Goal: Task Accomplishment & Management: Use online tool/utility

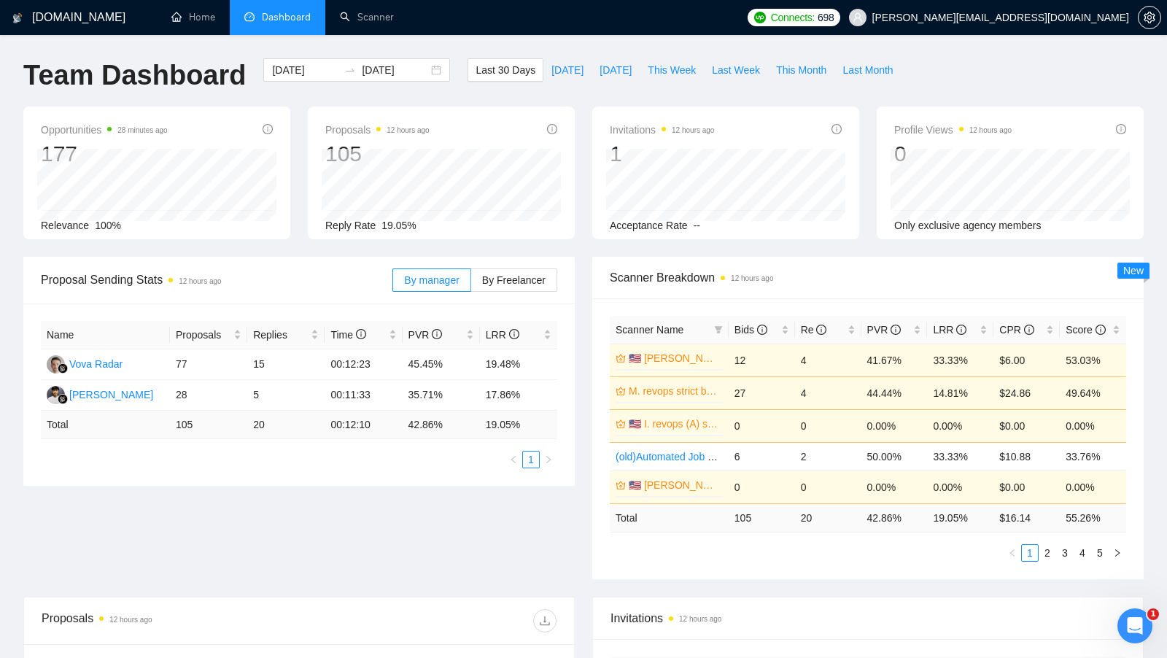
click at [389, 39] on div "[DOMAIN_NAME] Home Dashboard Scanner Connects: 698 [PERSON_NAME][EMAIL_ADDRESS]…" at bounding box center [583, 586] width 1167 height 1173
click at [385, 34] on li "Scanner" at bounding box center [366, 17] width 83 height 35
click at [274, 34] on li "Dashboard" at bounding box center [278, 17] width 96 height 35
click at [380, 115] on div "Proposals 12 hours ago 105 [DATE] Sent 5 Reply Rate 19.05%" at bounding box center [441, 172] width 267 height 133
click at [303, 23] on span "Dashboard" at bounding box center [286, 17] width 49 height 12
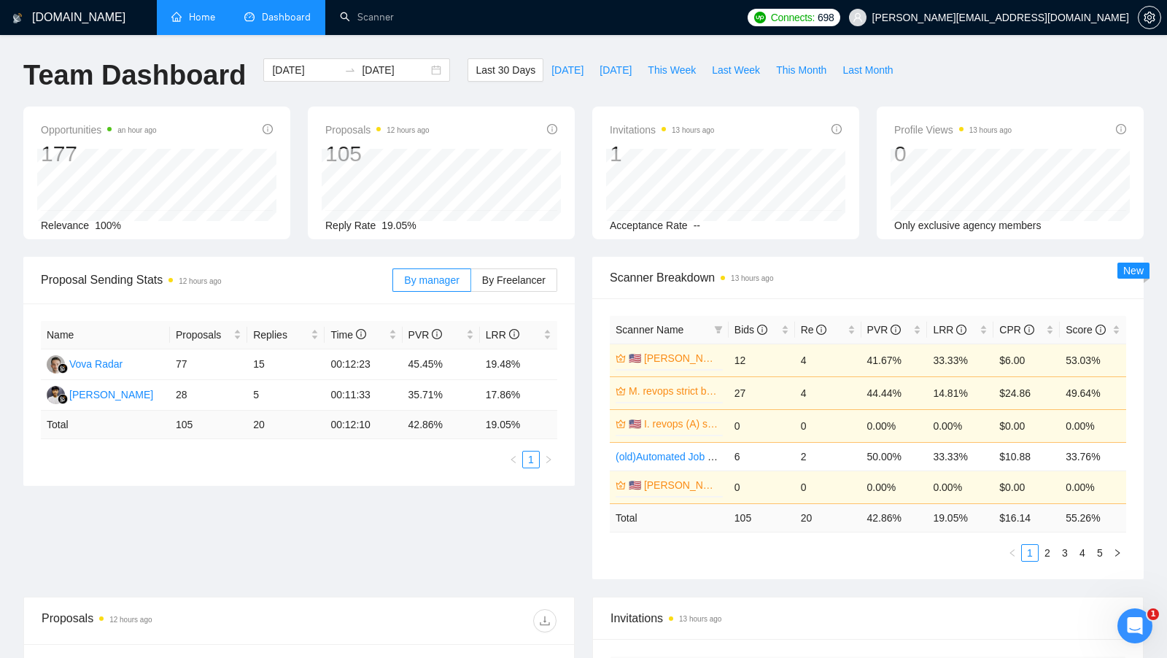
click at [195, 13] on link "Home" at bounding box center [193, 17] width 44 height 12
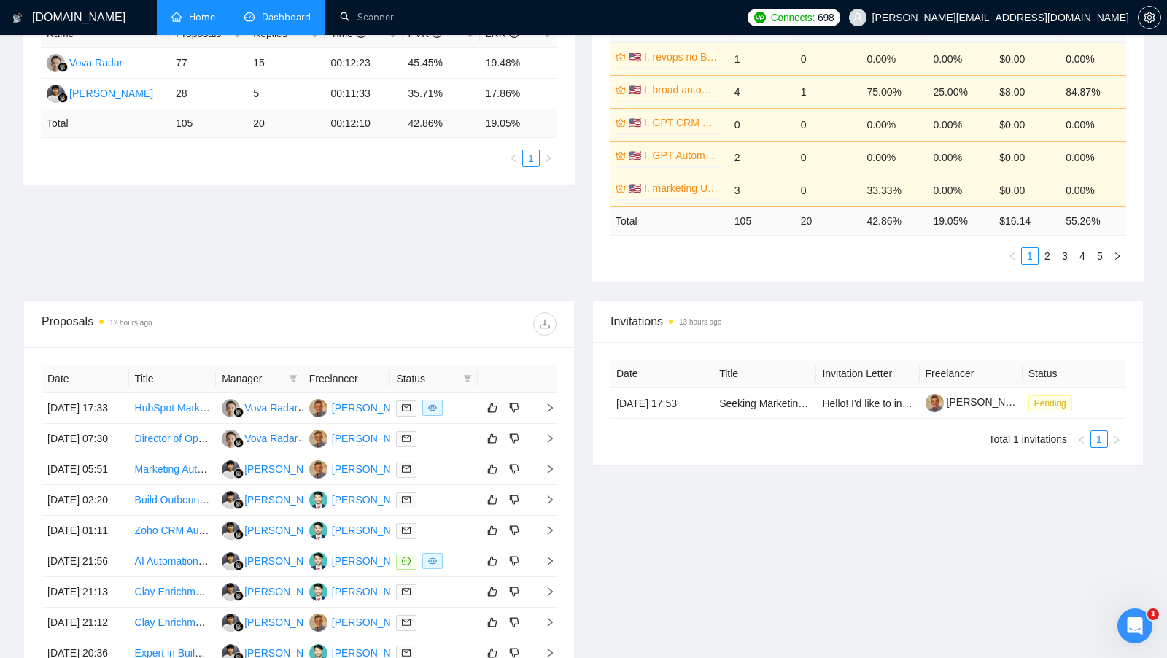
scroll to position [303, 0]
click at [454, 415] on div at bounding box center [434, 406] width 76 height 17
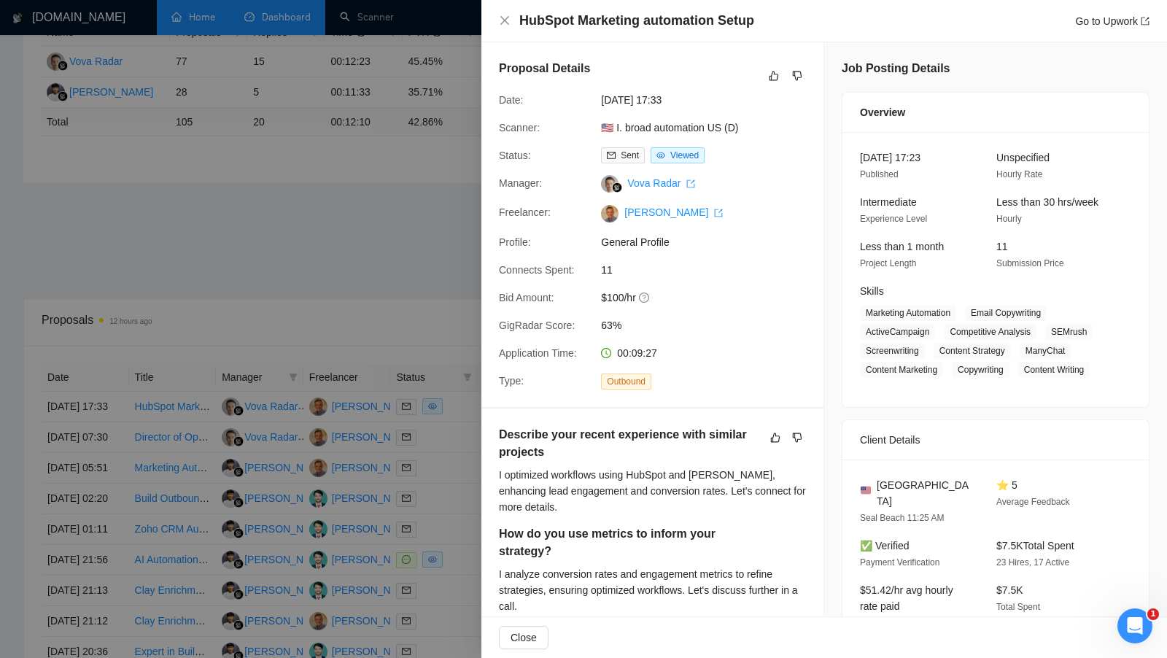
click at [659, 23] on h4 "HubSpot Marketing automation Setup" at bounding box center [636, 21] width 235 height 18
copy h4 "HubSpot Marketing automation Setup"
click at [439, 254] on div at bounding box center [583, 329] width 1167 height 658
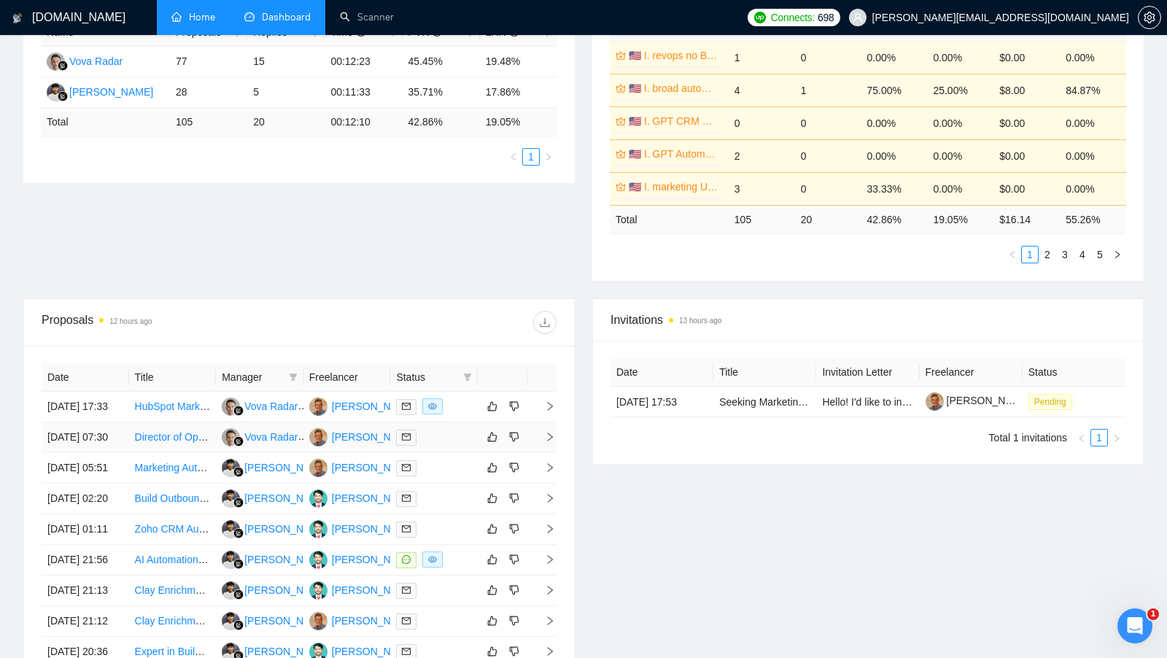
click at [448, 446] on div at bounding box center [434, 437] width 76 height 17
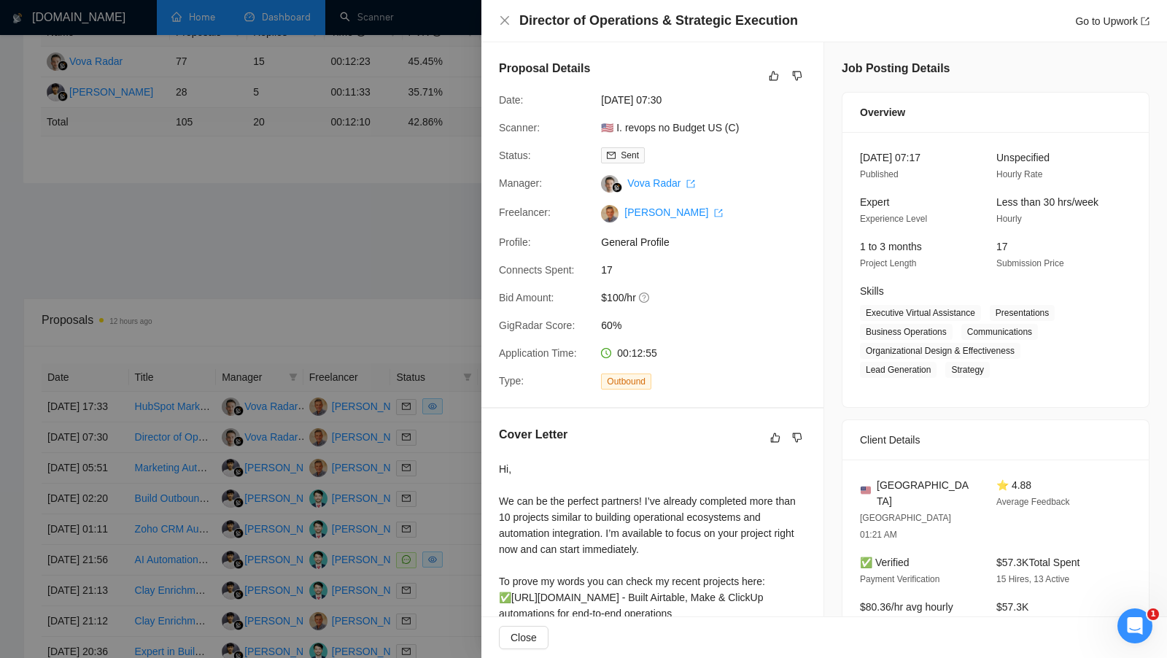
click at [664, 24] on h4 "Director of Operations & Strategic Execution" at bounding box center [658, 21] width 279 height 18
copy h4 "Director of Operations & Strategic Execution"
click at [434, 406] on div at bounding box center [583, 329] width 1167 height 658
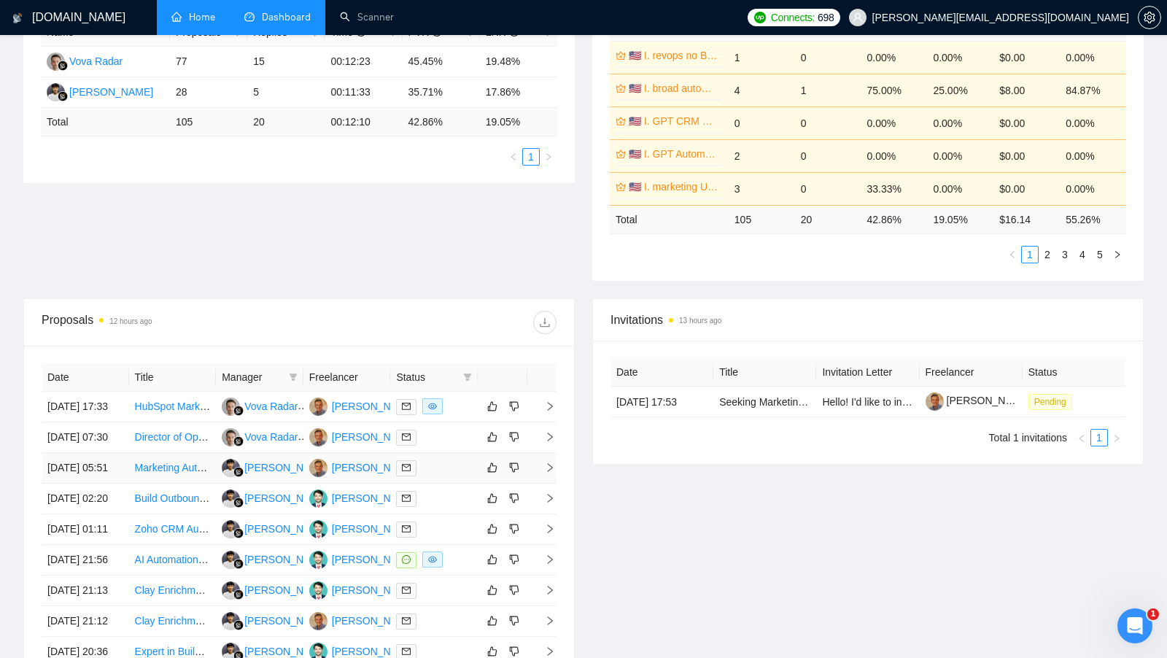
click at [443, 482] on td at bounding box center [434, 468] width 88 height 31
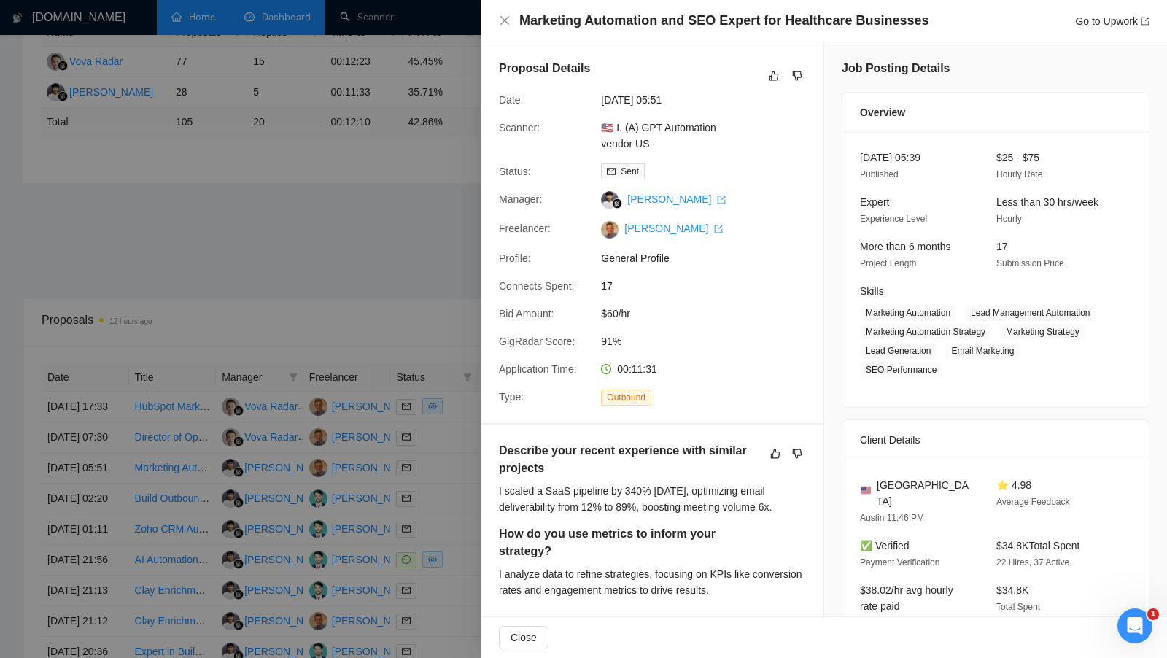
click at [700, 30] on div "Marketing Automation and SEO Expert for Healthcare Businesses Go to Upwork" at bounding box center [824, 21] width 686 height 42
click at [696, 26] on h4 "Marketing Automation and SEO Expert for Healthcare Businesses" at bounding box center [723, 21] width 409 height 18
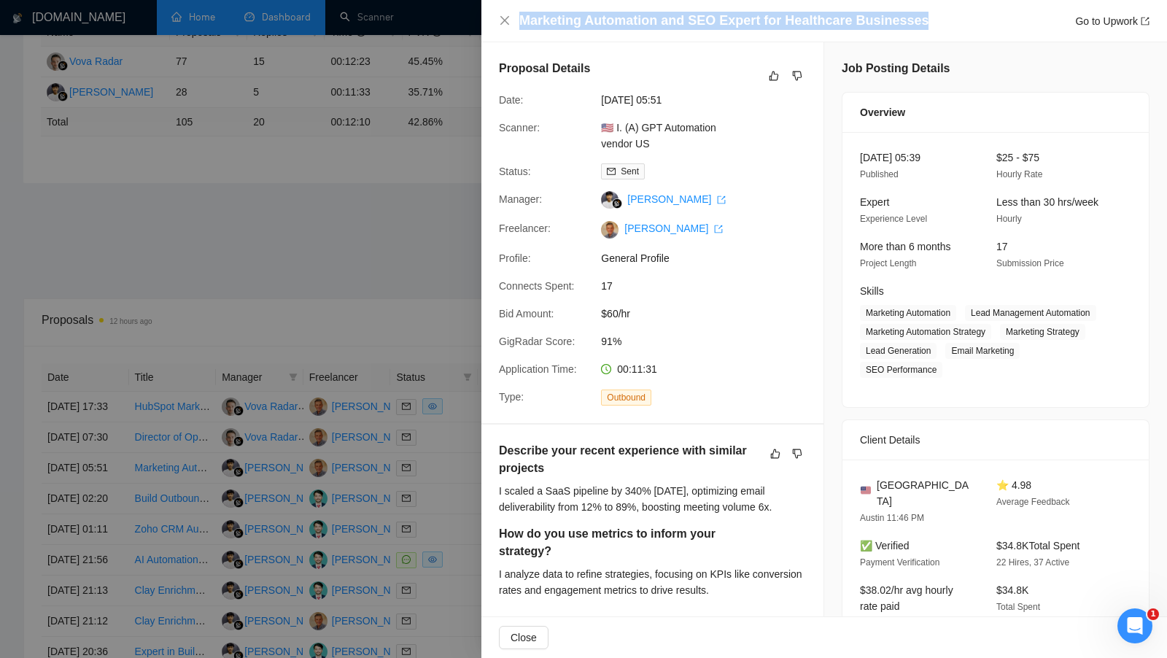
click at [696, 26] on h4 "Marketing Automation and SEO Expert for Healthcare Businesses" at bounding box center [723, 21] width 409 height 18
copy h4 "Marketing Automation and SEO Expert for Healthcare Businesses"
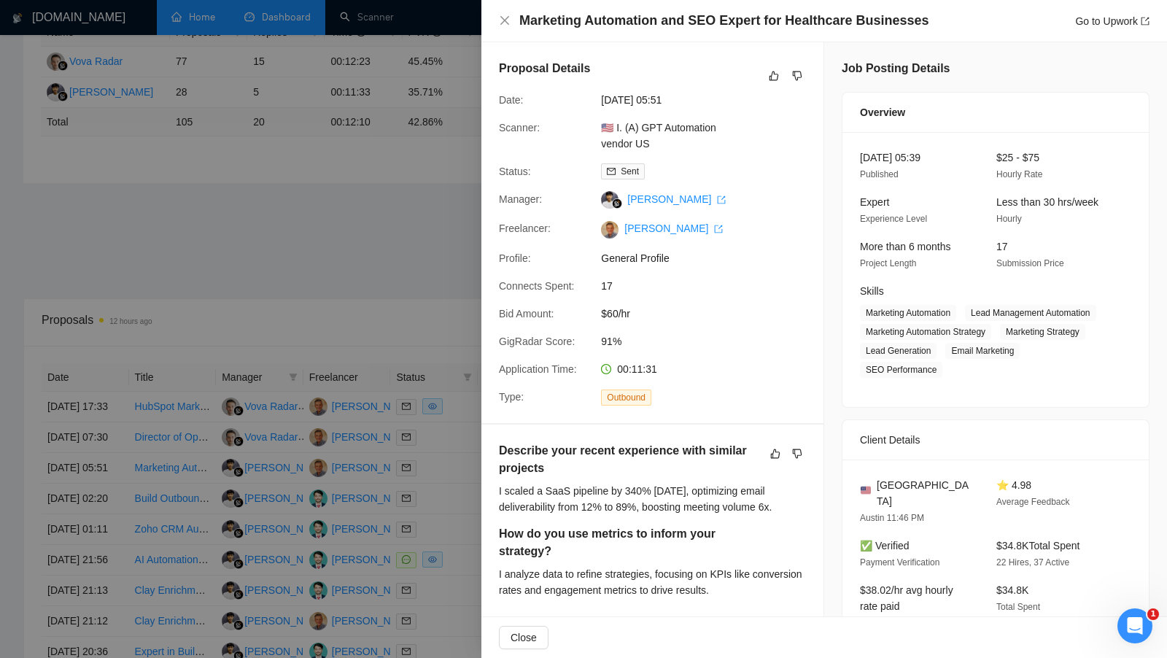
click at [332, 438] on div at bounding box center [583, 329] width 1167 height 658
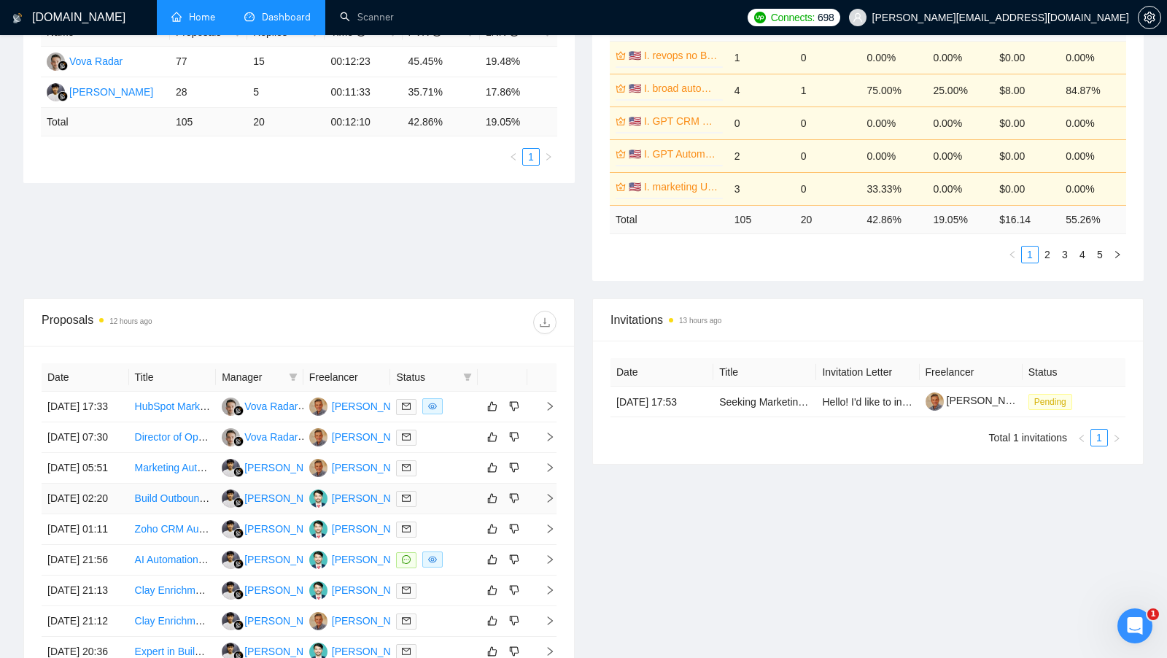
click at [443, 507] on div at bounding box center [434, 498] width 76 height 17
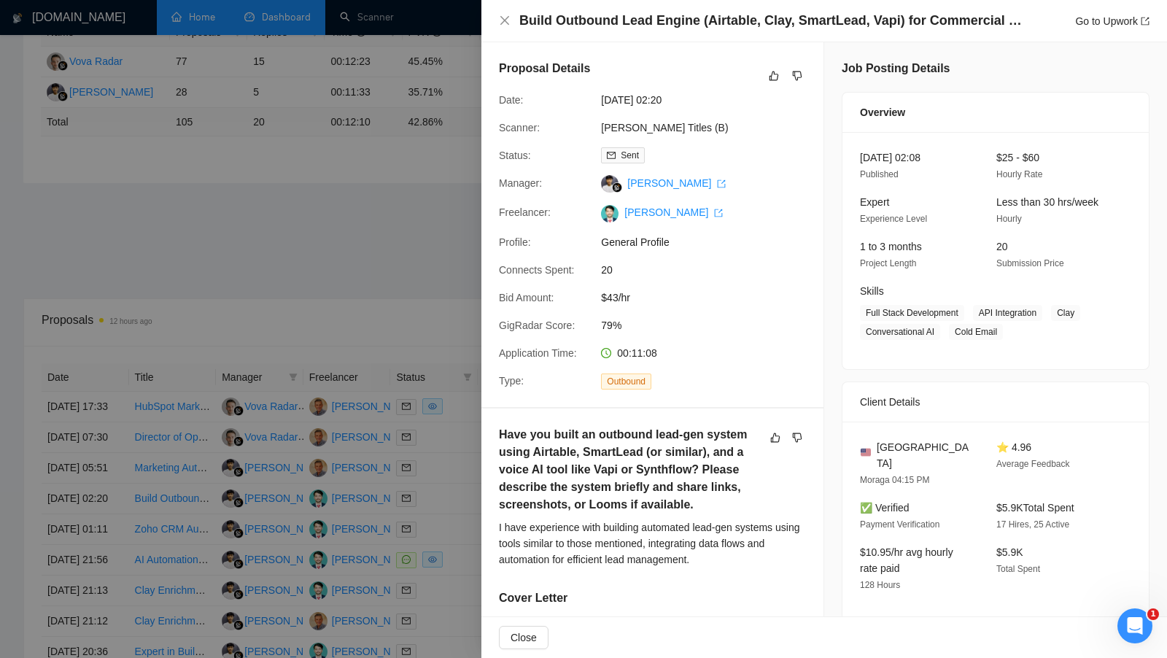
click at [694, 20] on h4 "Build Outbound Lead Engine (Airtable, Clay, SmartLead, Vapi) for Commercial Rea…" at bounding box center [770, 21] width 503 height 18
click at [693, 20] on h4 "Build Outbound Lead Engine (Airtable, Clay, SmartLead, Vapi) for Commercial Rea…" at bounding box center [770, 21] width 503 height 18
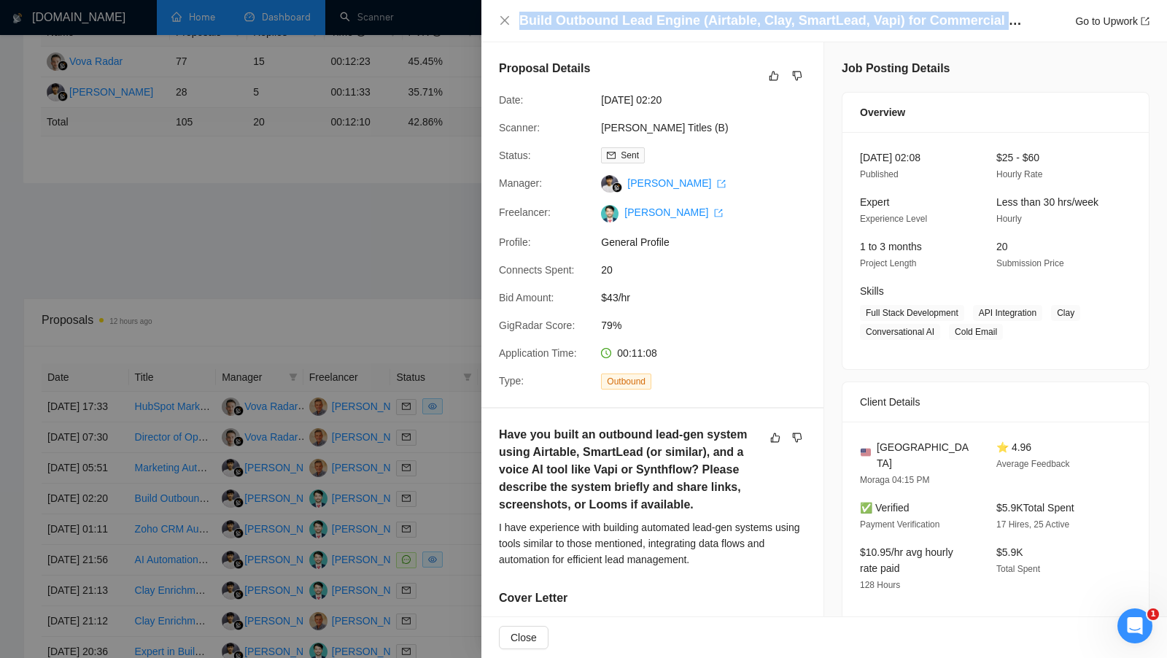
click at [693, 20] on h4 "Build Outbound Lead Engine (Airtable, Clay, SmartLead, Vapi) for Commercial Rea…" at bounding box center [770, 21] width 503 height 18
copy h4 "Build Outbound Lead Engine (Airtable, Clay, SmartLead, Vapi) for Commercial Rea…"
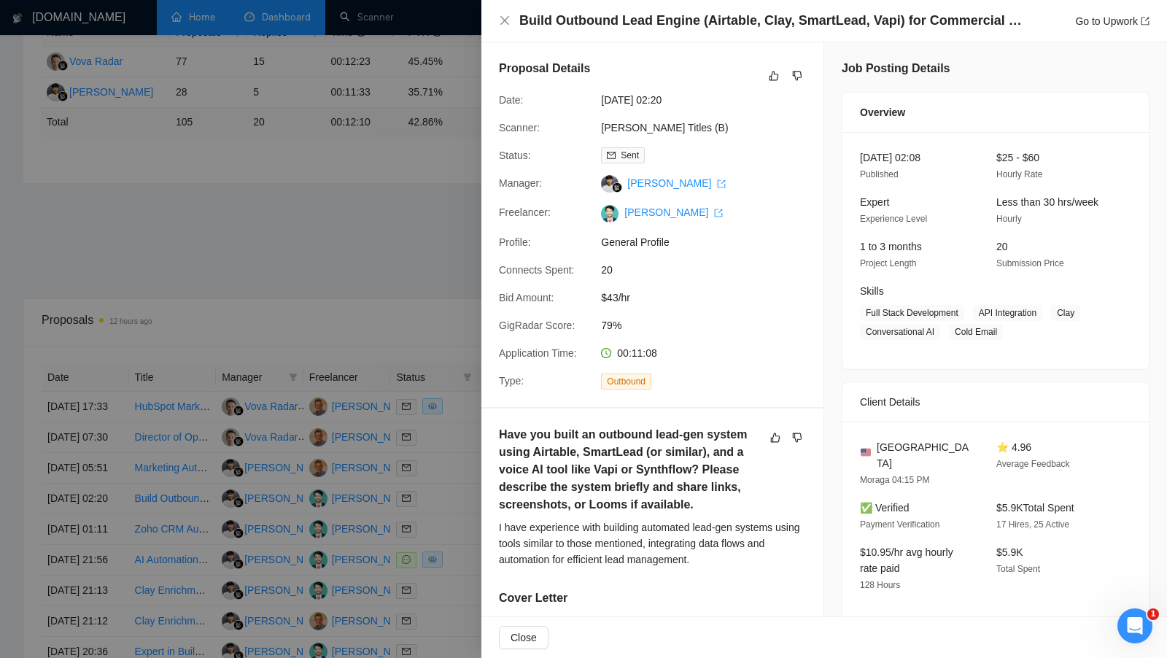
click at [395, 387] on div at bounding box center [583, 329] width 1167 height 658
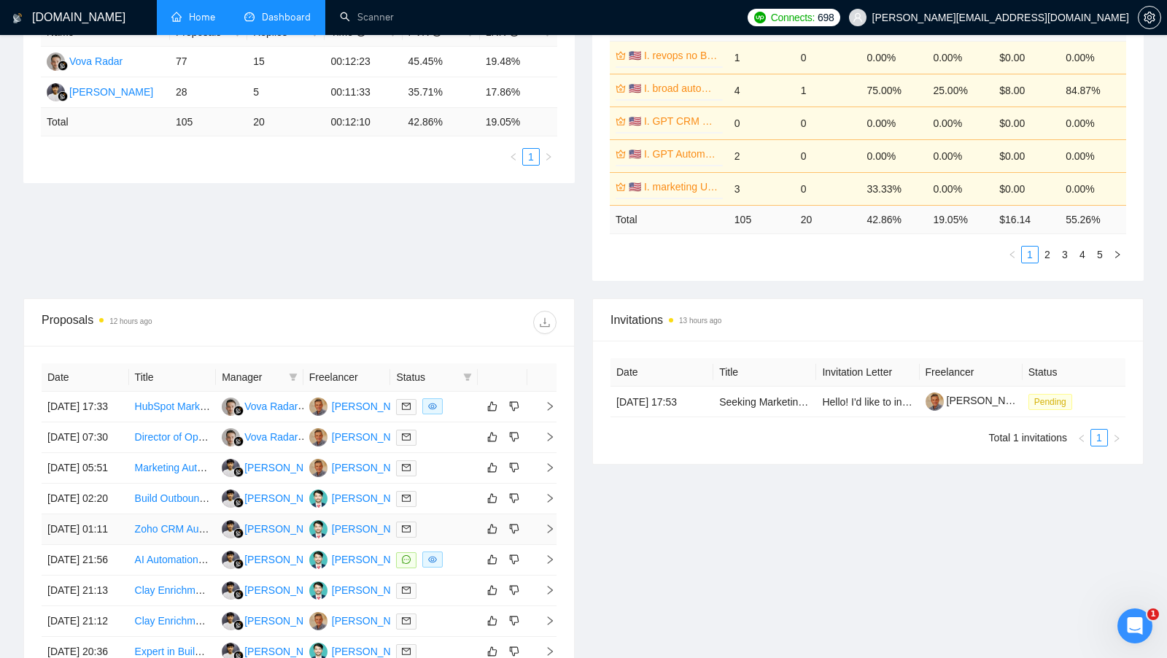
click at [456, 537] on div at bounding box center [434, 529] width 76 height 17
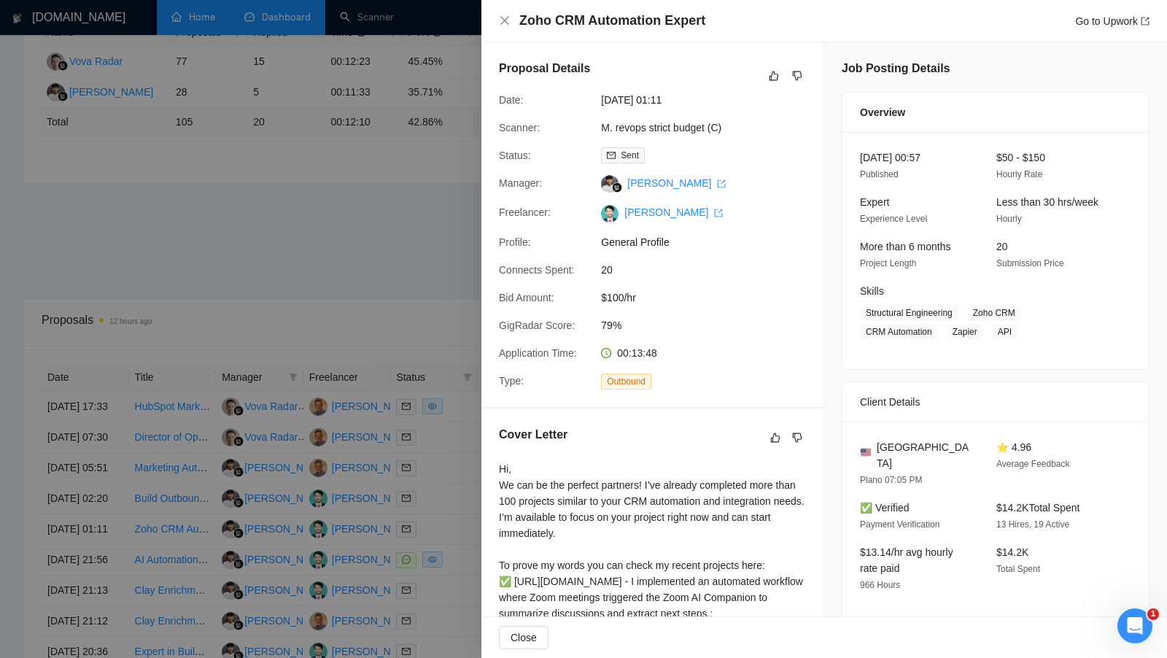
click at [619, 31] on div "Zoho CRM Automation Expert Go to Upwork" at bounding box center [824, 21] width 686 height 42
click at [618, 29] on h4 "Zoho CRM Automation Expert" at bounding box center [612, 21] width 186 height 18
click at [618, 25] on h4 "Zoho CRM Automation Expert" at bounding box center [612, 21] width 186 height 18
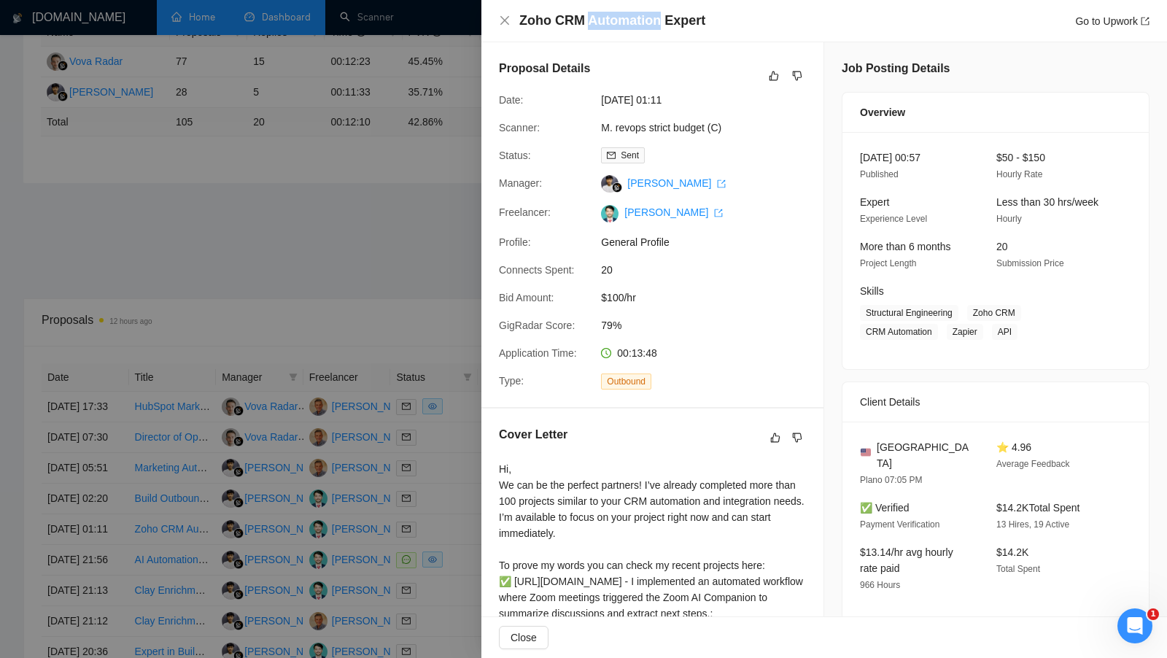
click at [618, 25] on h4 "Zoho CRM Automation Expert" at bounding box center [612, 21] width 186 height 18
copy h4 "Zoho CRM Automation Expert"
click at [395, 523] on div at bounding box center [583, 329] width 1167 height 658
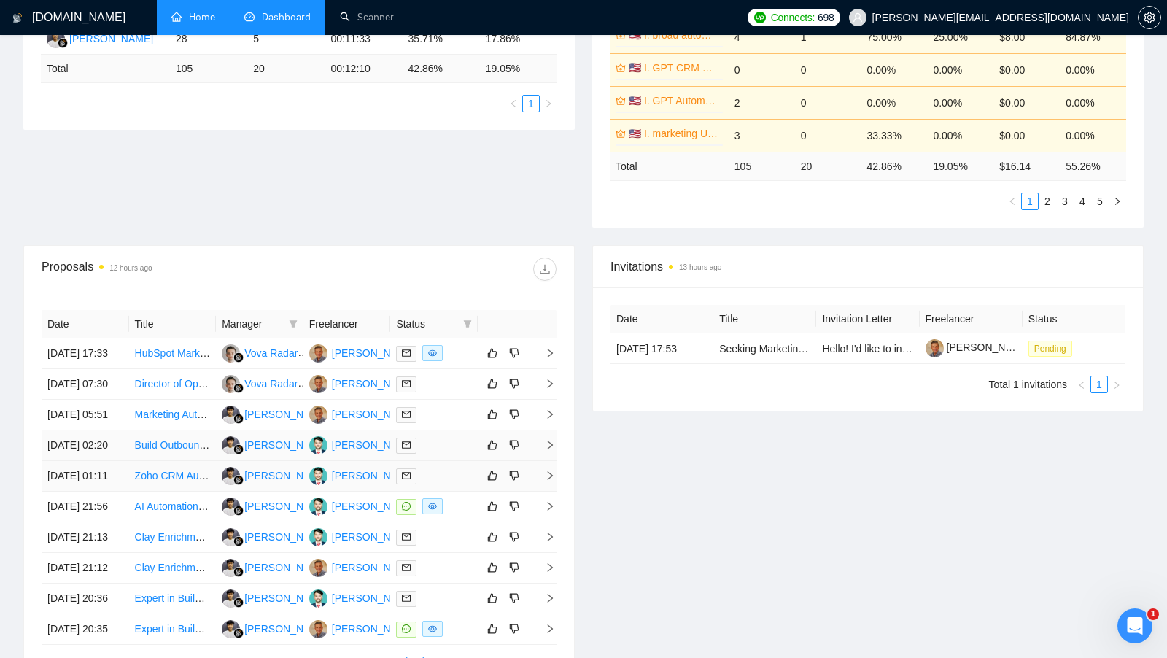
scroll to position [357, 0]
click at [468, 513] on div at bounding box center [434, 505] width 76 height 17
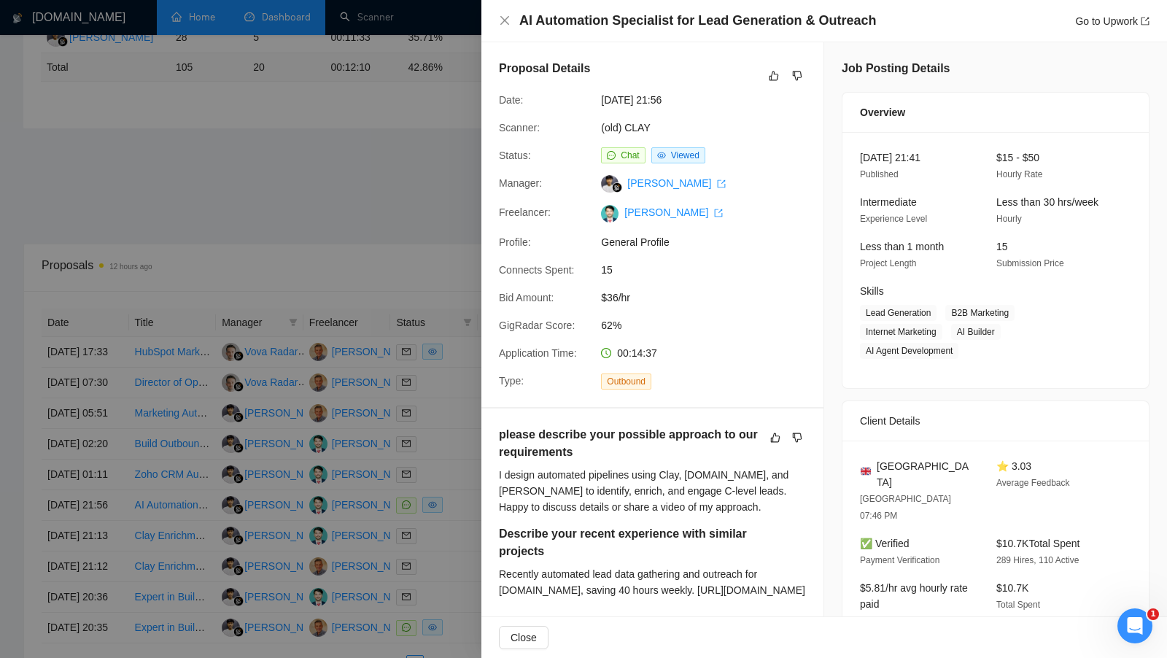
click at [661, 30] on div "AI Automation Specialist for Lead Generation & Outreach Go to Upwork" at bounding box center [824, 21] width 686 height 42
click at [653, 29] on h4 "AI Automation Specialist for Lead Generation & Outreach" at bounding box center [697, 21] width 357 height 18
click at [652, 29] on h4 "AI Automation Specialist for Lead Generation & Outreach" at bounding box center [697, 21] width 357 height 18
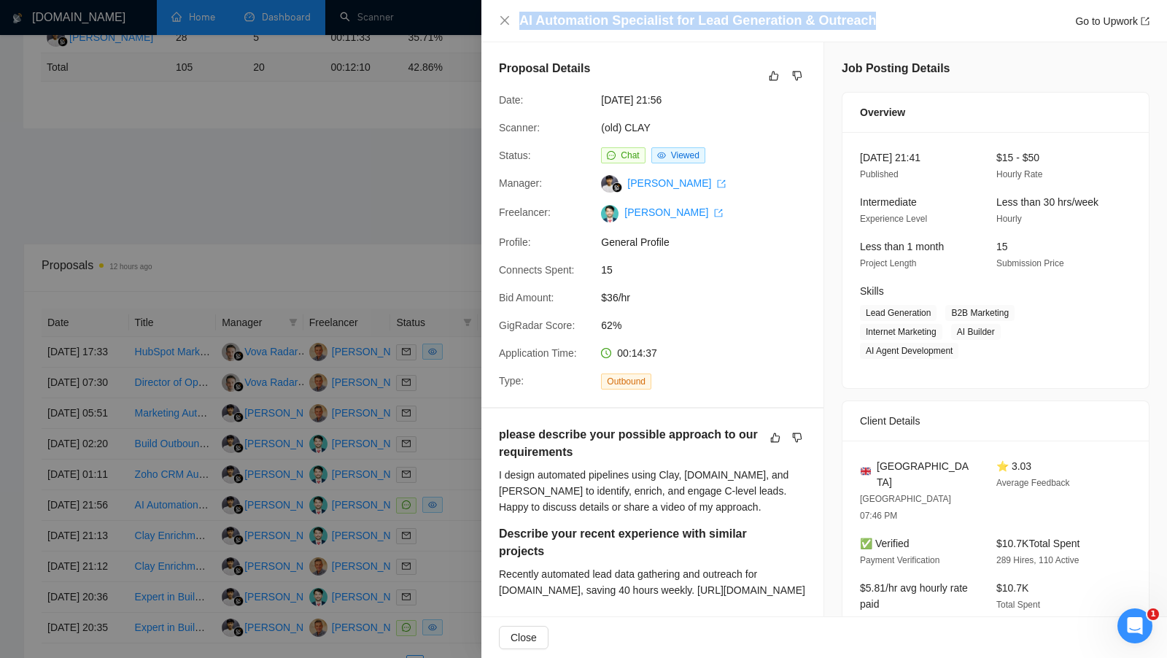
copy h4 "AI Automation Specialist for Lead Generation & Outreach"
click at [344, 205] on div at bounding box center [583, 329] width 1167 height 658
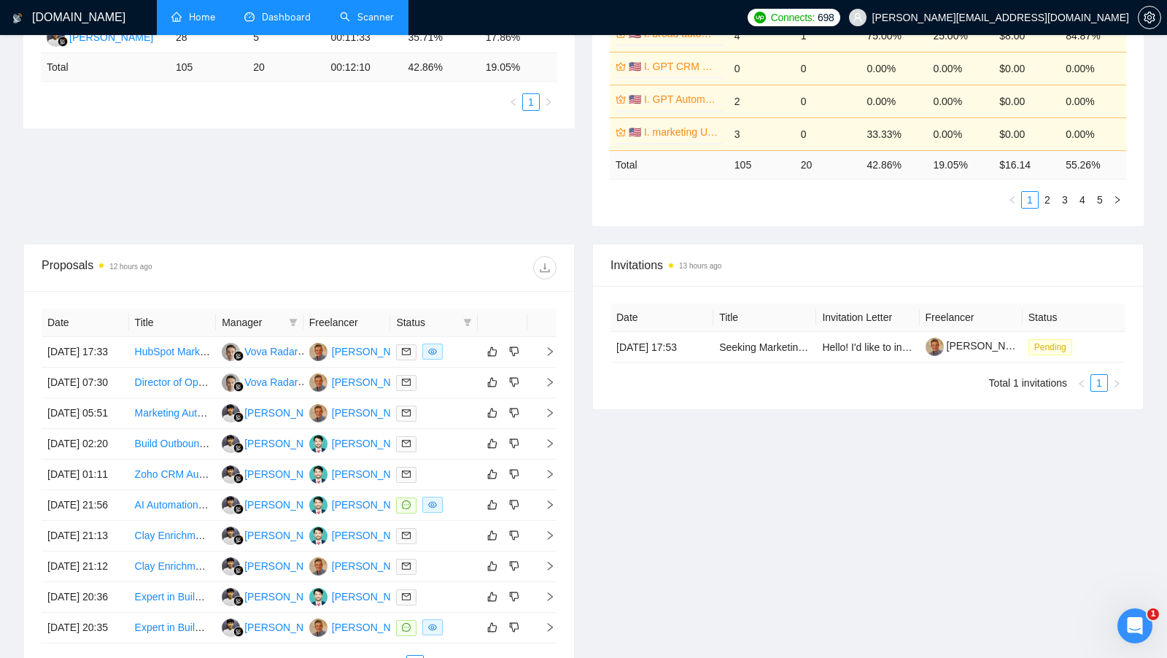
click at [369, 18] on link "Scanner" at bounding box center [367, 17] width 54 height 12
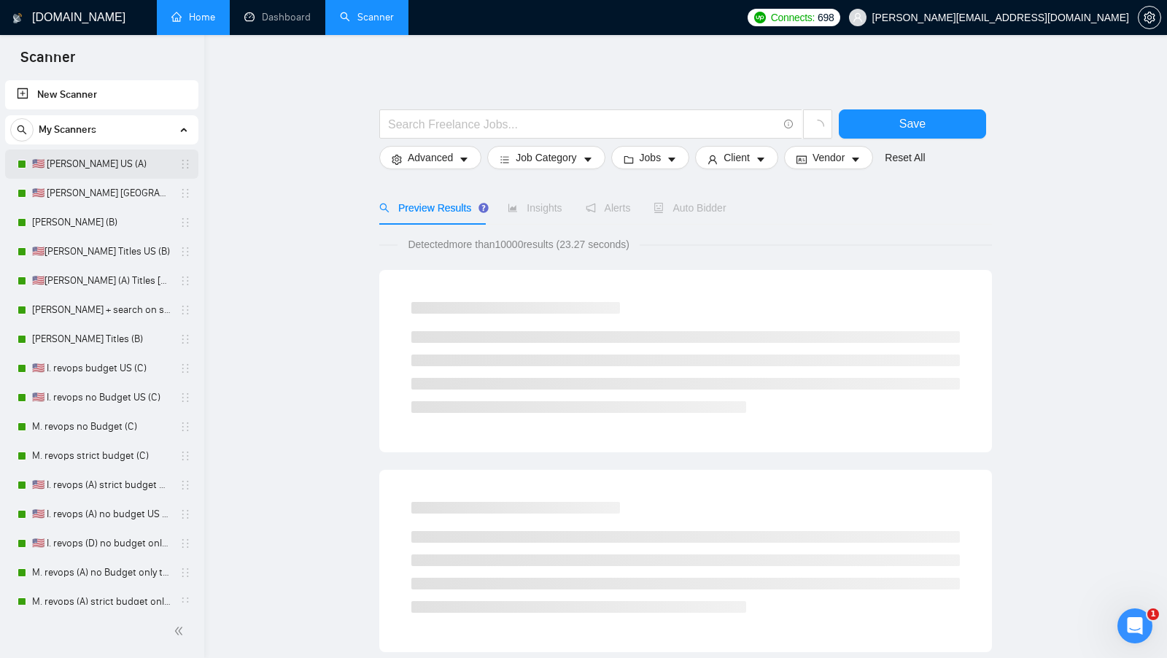
click at [135, 154] on link "🇺🇸 [PERSON_NAME] US (A)" at bounding box center [101, 164] width 139 height 29
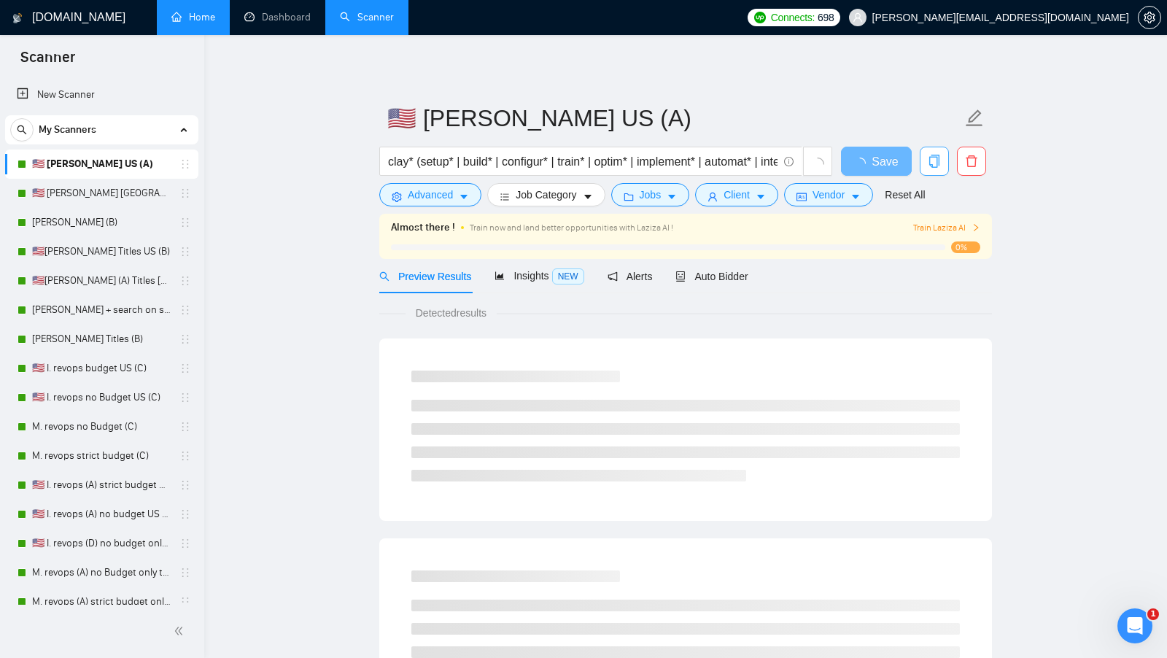
click at [939, 148] on button "button" at bounding box center [934, 161] width 29 height 29
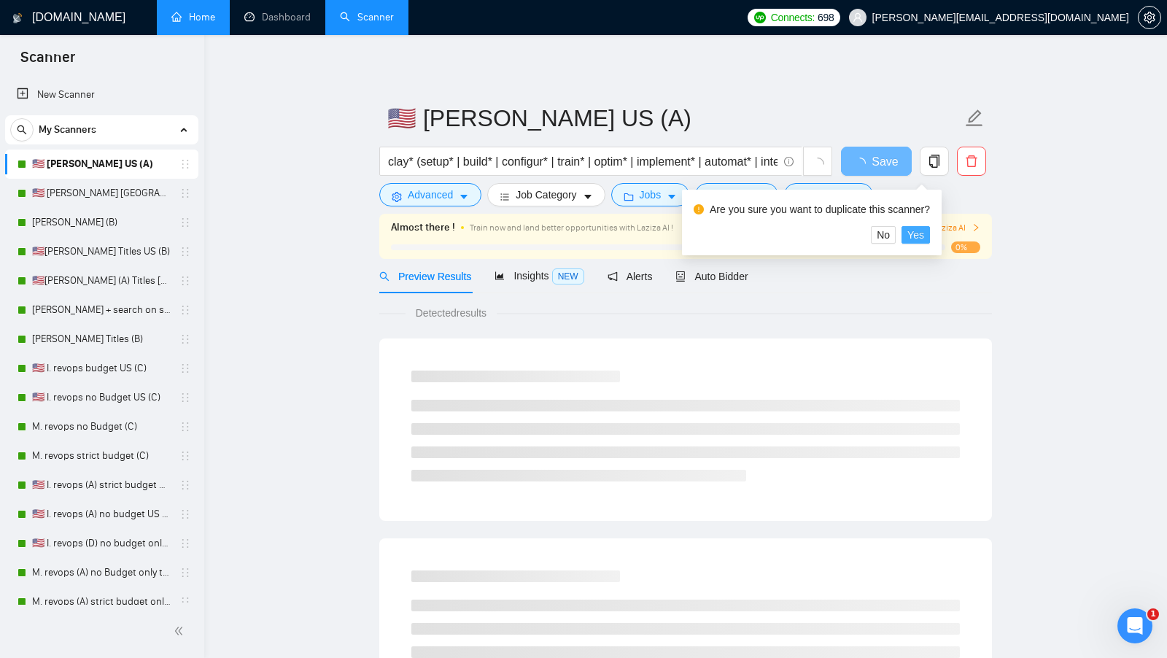
click at [924, 237] on span "Yes" at bounding box center [915, 235] width 17 height 16
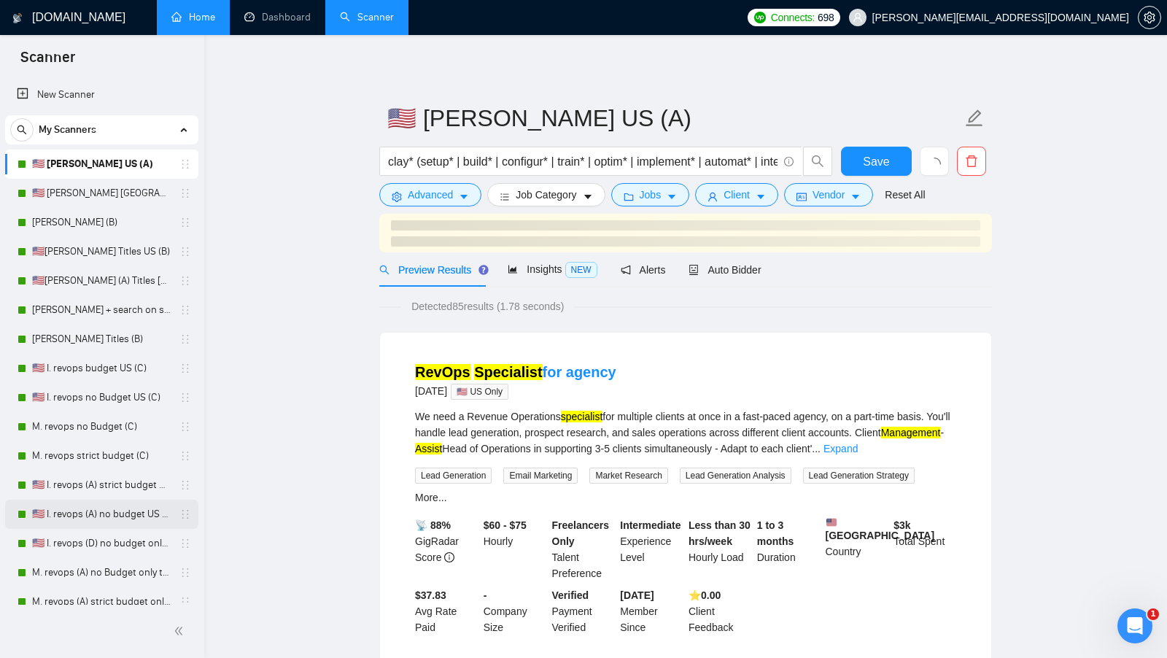
click at [184, 516] on icon "holder" at bounding box center [185, 514] width 12 height 12
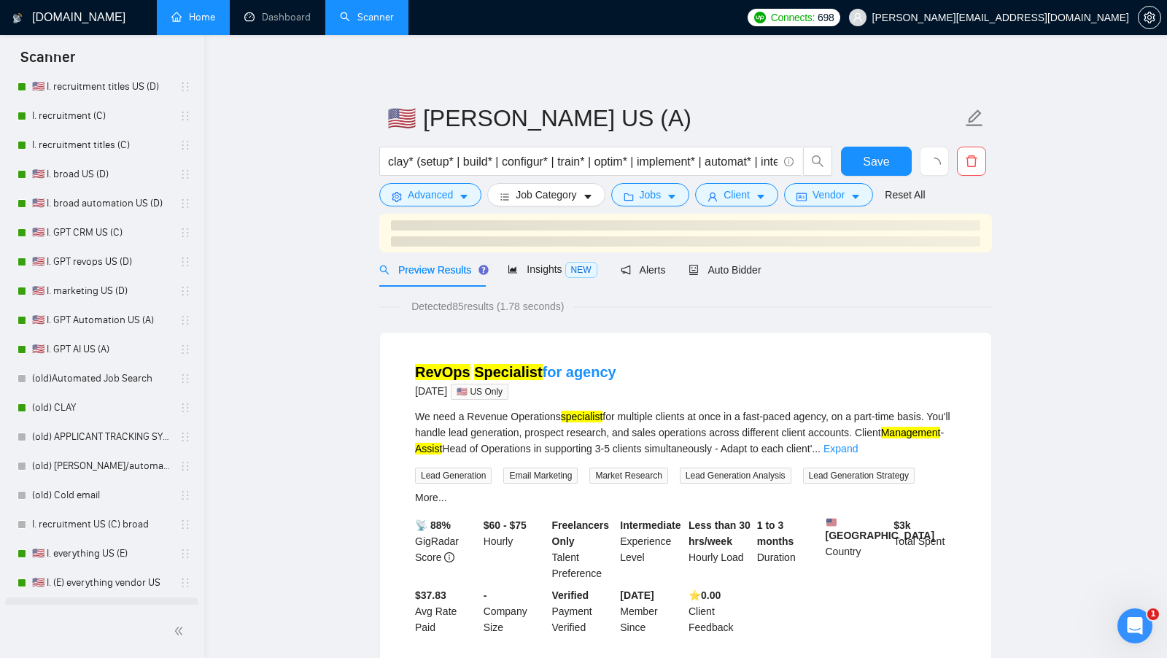
scroll to position [624, 0]
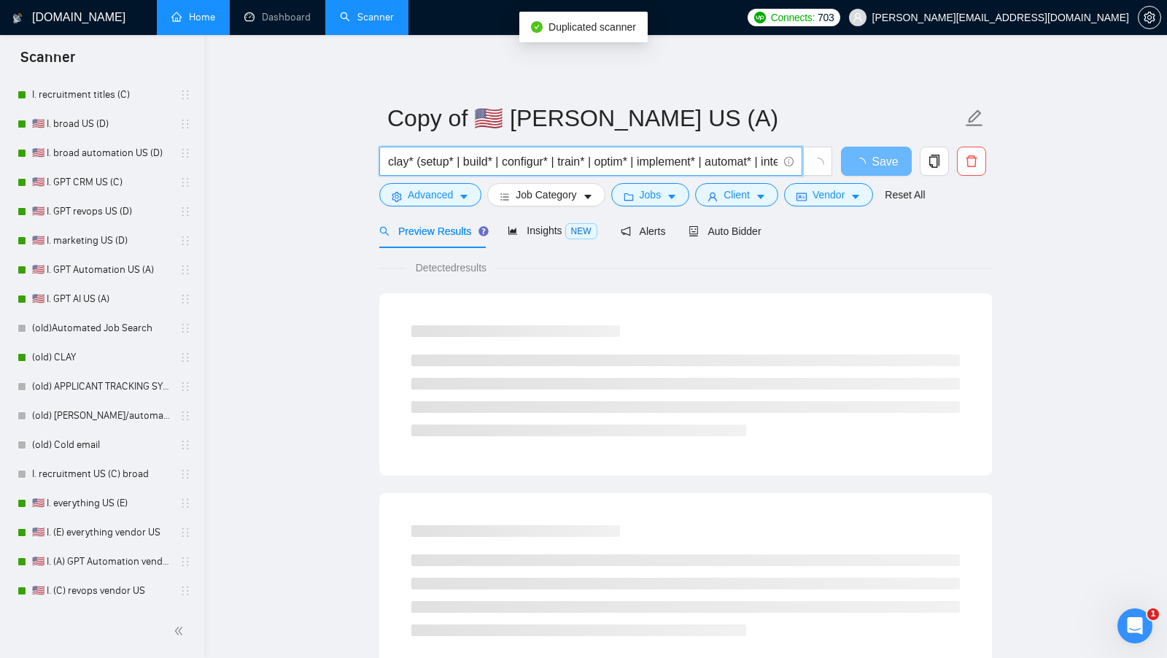
click at [571, 162] on input "clay* (setup* | build* | configur* | train* | optim* | implement* | automat* | …" at bounding box center [582, 161] width 389 height 18
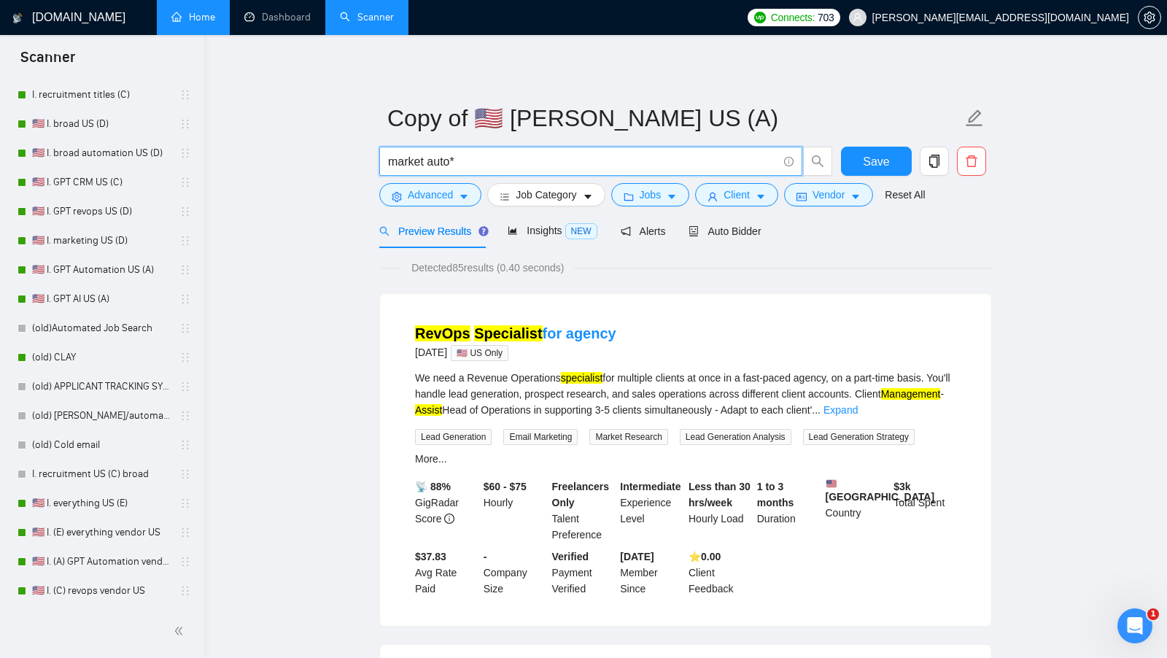
click at [422, 159] on input "market auto*" at bounding box center [582, 161] width 389 height 18
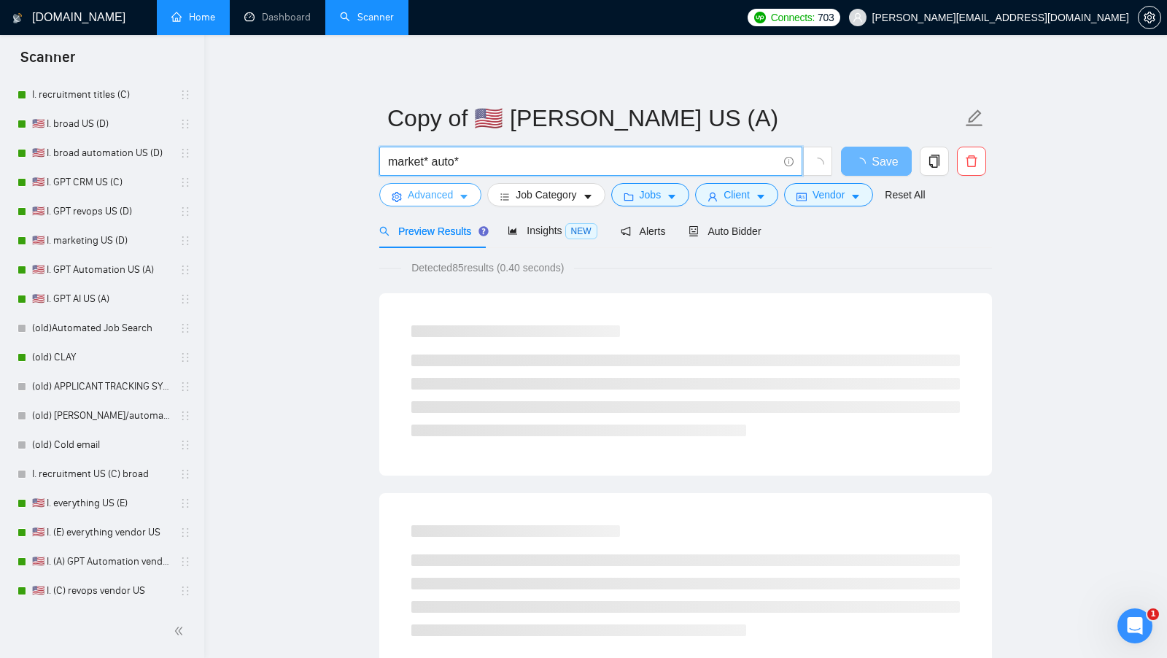
type input "market* auto*"
click at [418, 182] on form "Copy of 🇺🇸 [PERSON_NAME] US (A) market* auto* Save Advanced Job Category Jobs C…" at bounding box center [685, 154] width 613 height 119
click at [416, 194] on span "Advanced" at bounding box center [430, 195] width 45 height 16
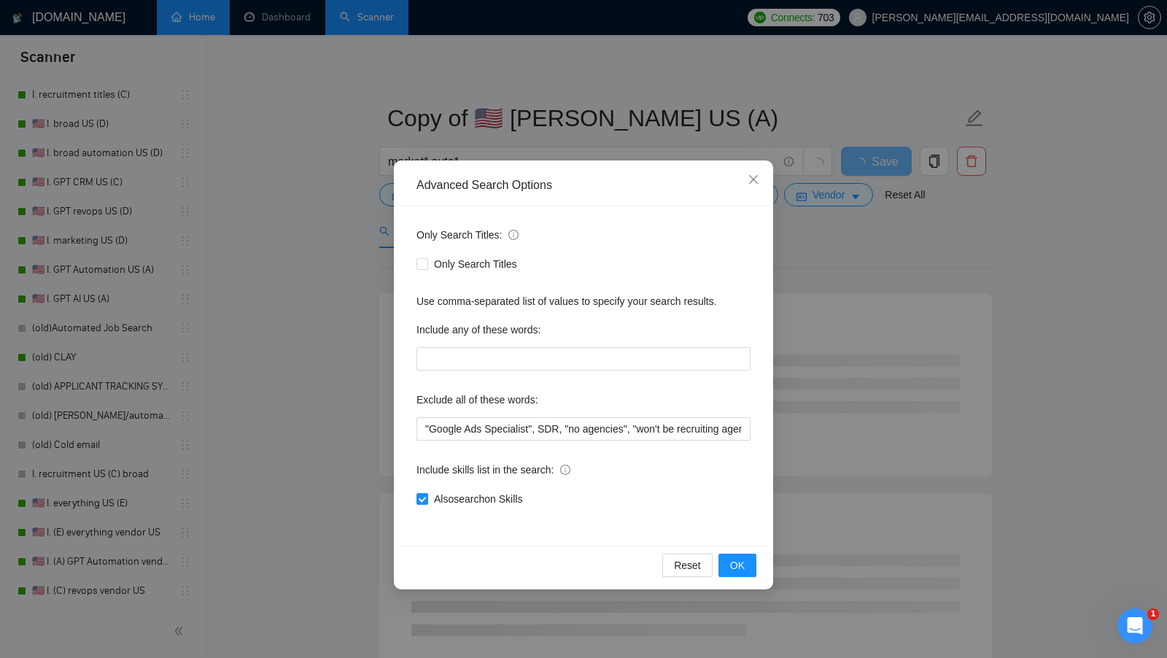
click at [312, 274] on div "Advanced Search Options Only Search Titles: Only Search Titles Use comma-separa…" at bounding box center [583, 329] width 1167 height 658
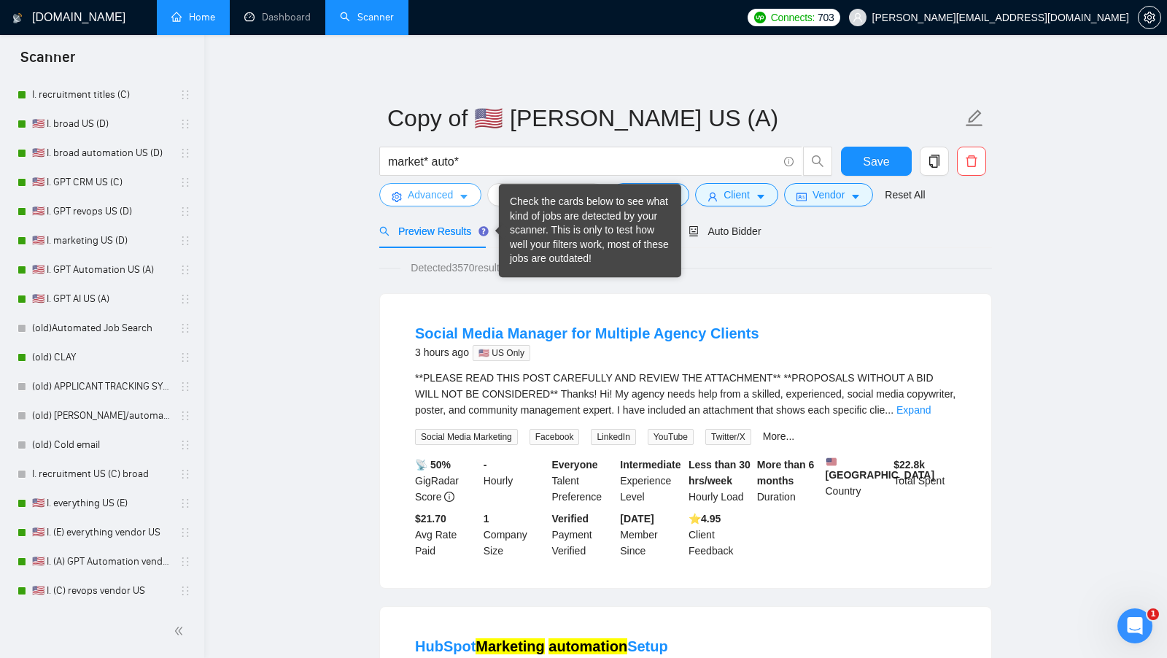
click at [459, 193] on button "Advanced" at bounding box center [430, 194] width 102 height 23
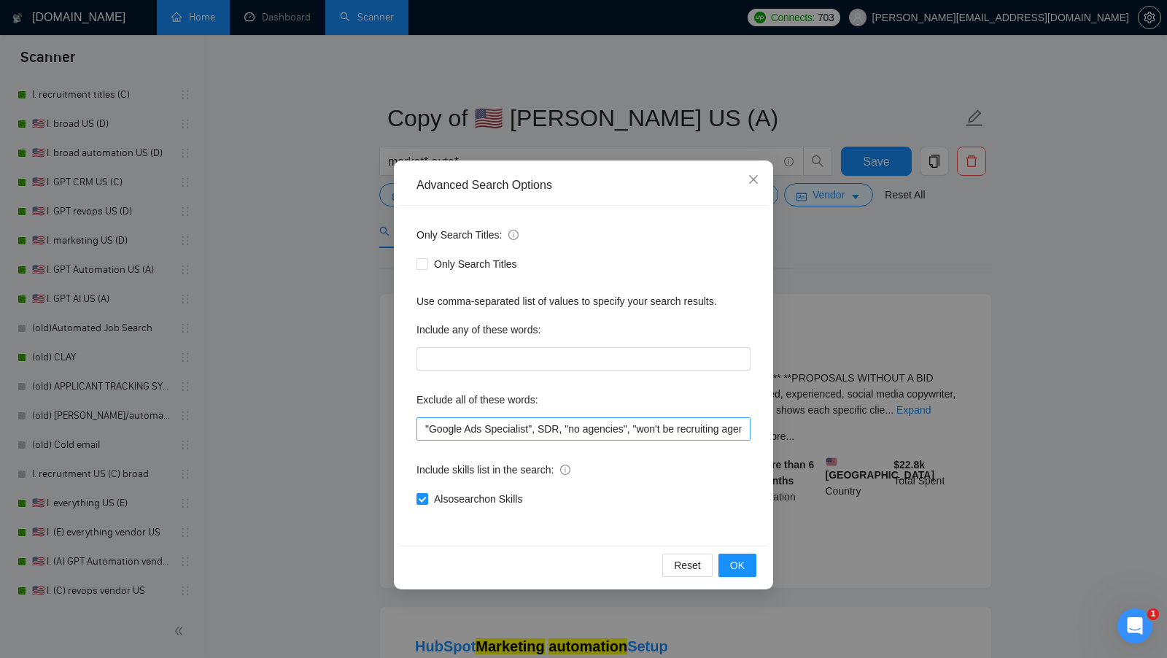
drag, startPoint x: 442, startPoint y: 263, endPoint x: 620, endPoint y: 423, distance: 239.1
click at [442, 263] on span "Only Search Titles" at bounding box center [475, 264] width 95 height 16
click at [427, 263] on input "Only Search Titles" at bounding box center [421, 263] width 10 height 10
checkbox input "true"
click at [726, 556] on button "OK" at bounding box center [737, 565] width 38 height 23
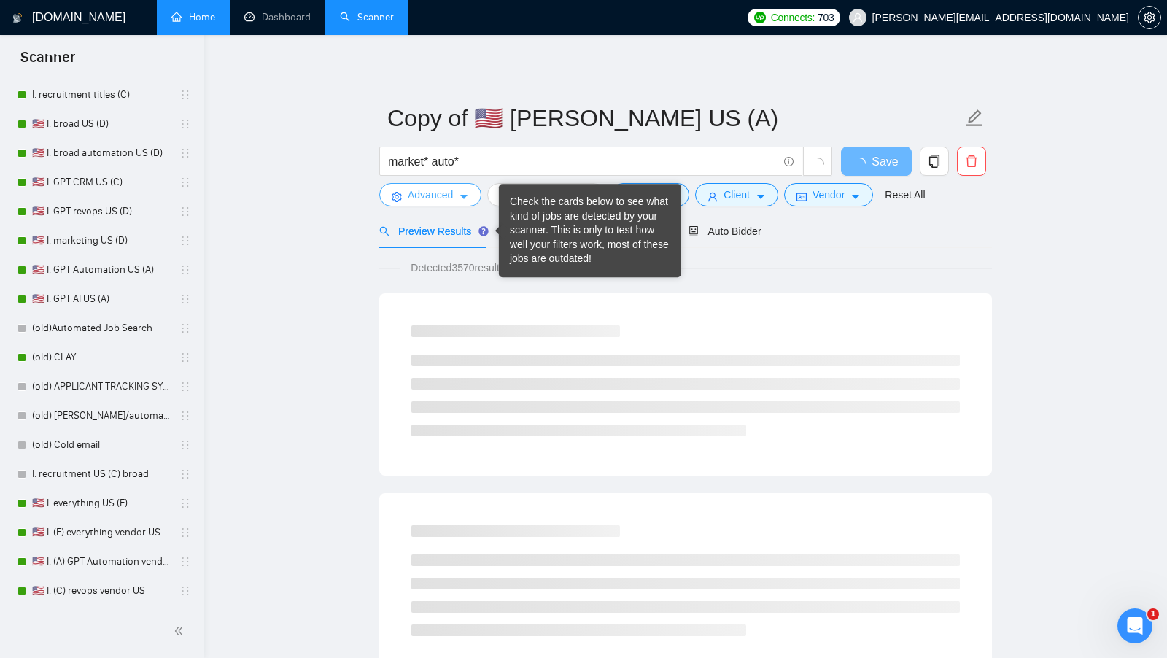
click at [440, 193] on span "Advanced" at bounding box center [430, 195] width 45 height 16
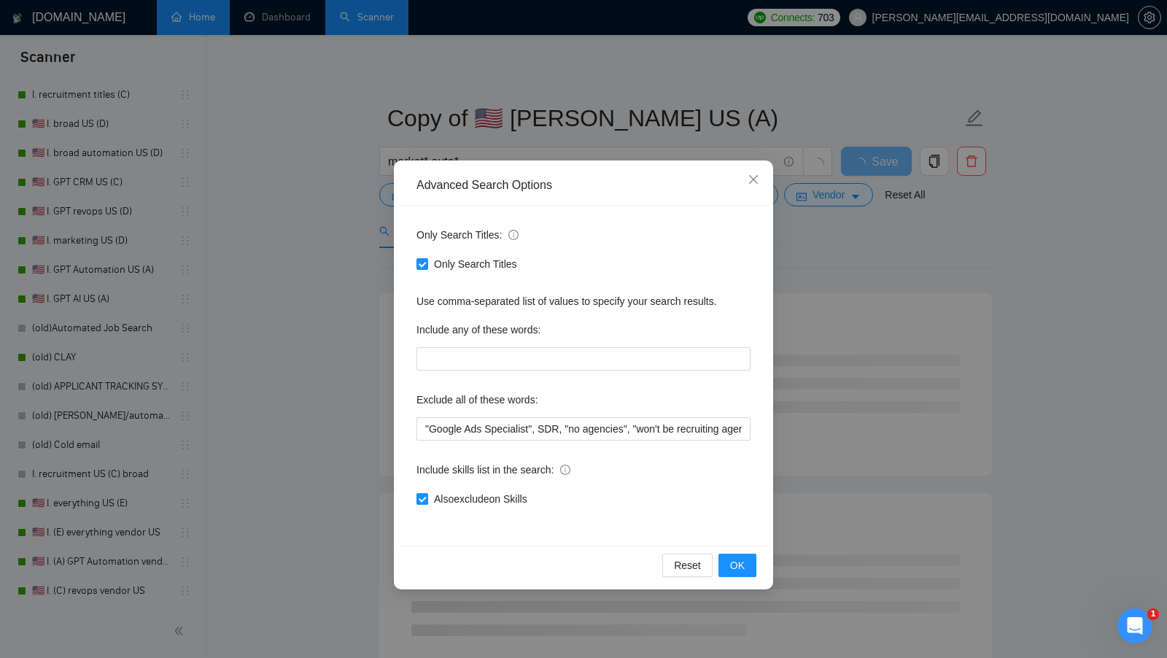
click at [420, 496] on input "Also exclude on Skills" at bounding box center [421, 498] width 10 height 10
checkbox input "false"
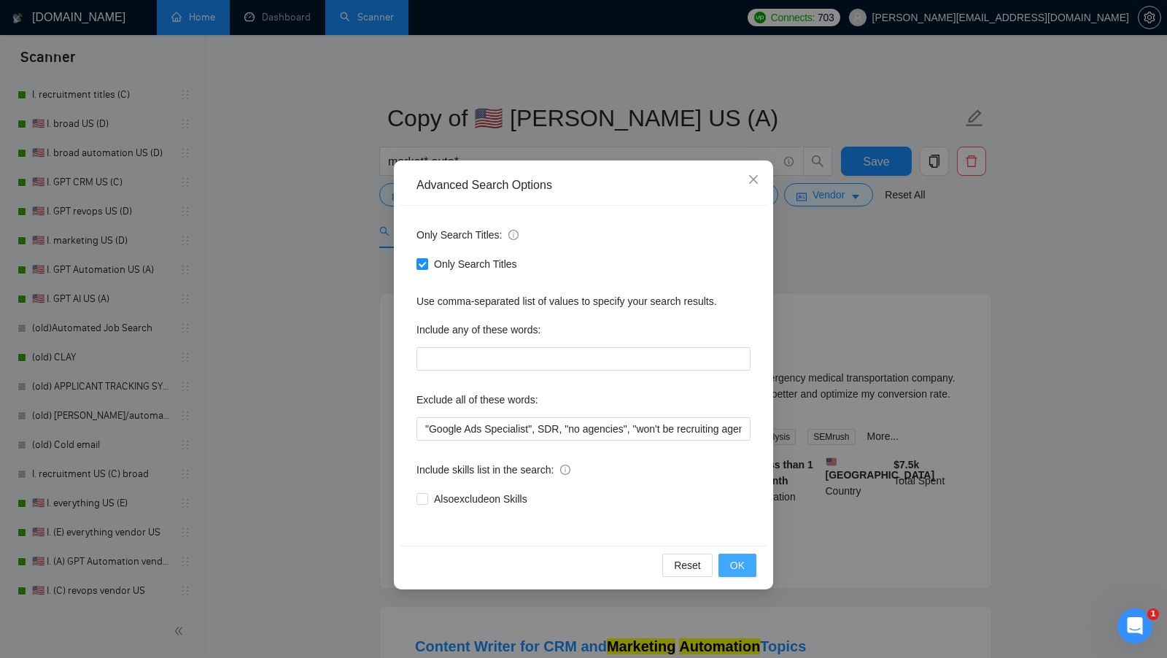
click at [734, 559] on span "OK" at bounding box center [737, 565] width 15 height 16
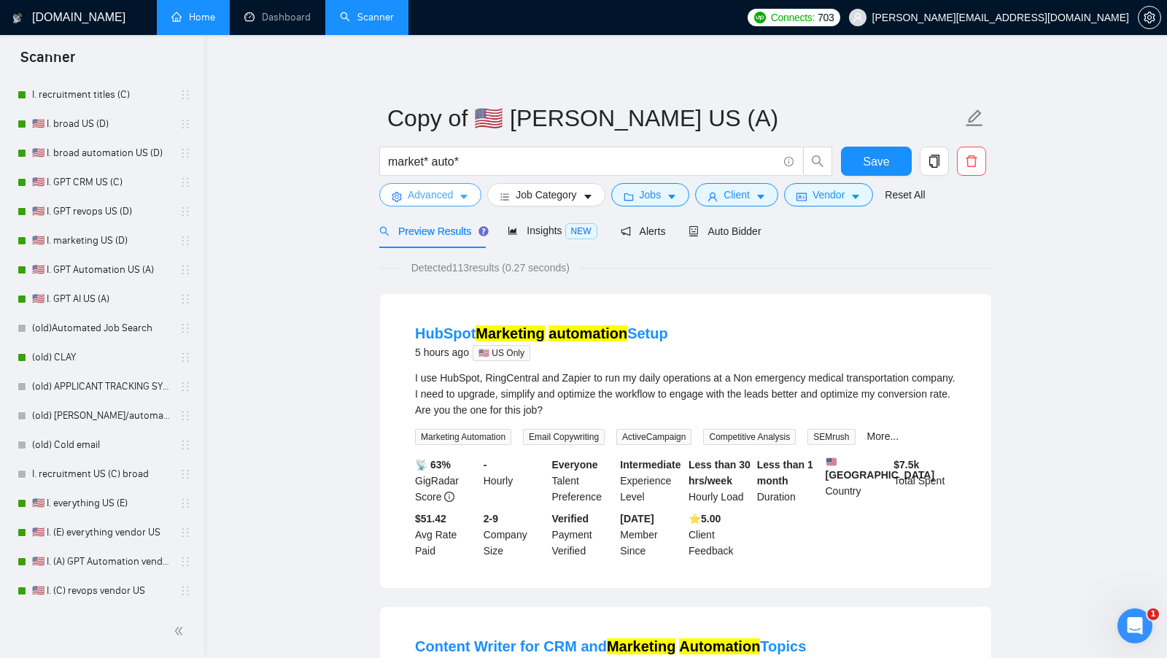
click at [456, 200] on button "Advanced" at bounding box center [430, 194] width 102 height 23
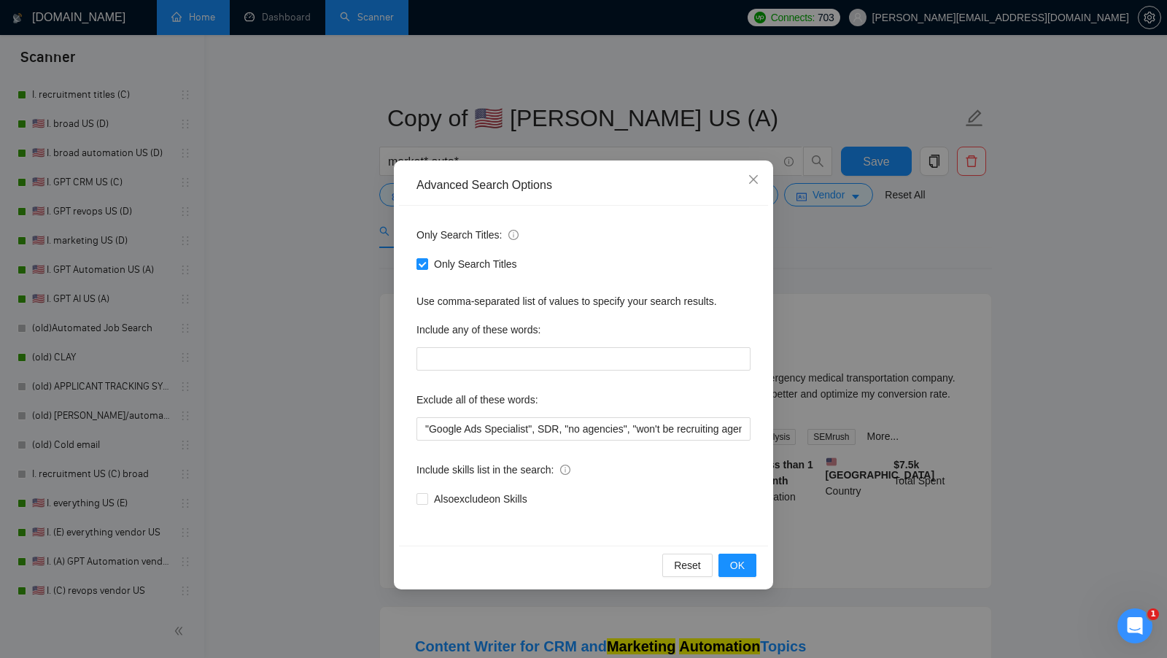
click at [438, 274] on div "Only Search Titles" at bounding box center [583, 263] width 334 height 23
click at [450, 267] on span "Only Search Titles" at bounding box center [475, 264] width 95 height 16
click at [427, 267] on input "Only Search Titles" at bounding box center [421, 263] width 10 height 10
checkbox input "false"
click at [467, 501] on span "Also search on Skills" at bounding box center [478, 499] width 100 height 16
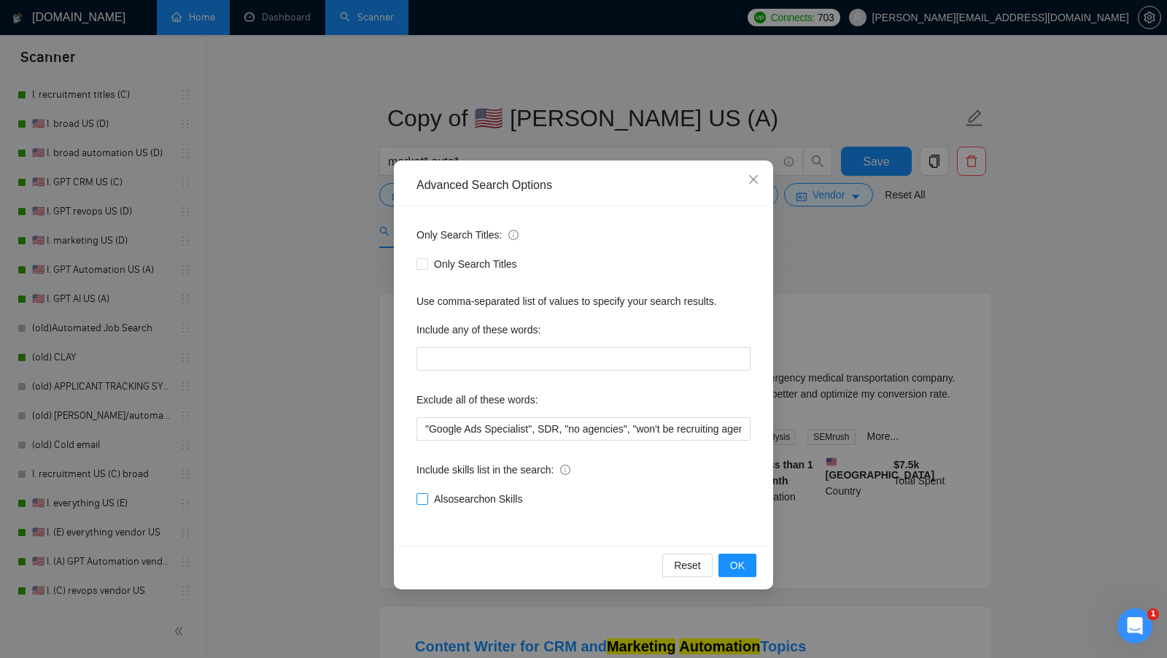
click at [427, 501] on input "Also search on Skills" at bounding box center [421, 498] width 10 height 10
click at [721, 557] on button "OK" at bounding box center [737, 565] width 38 height 23
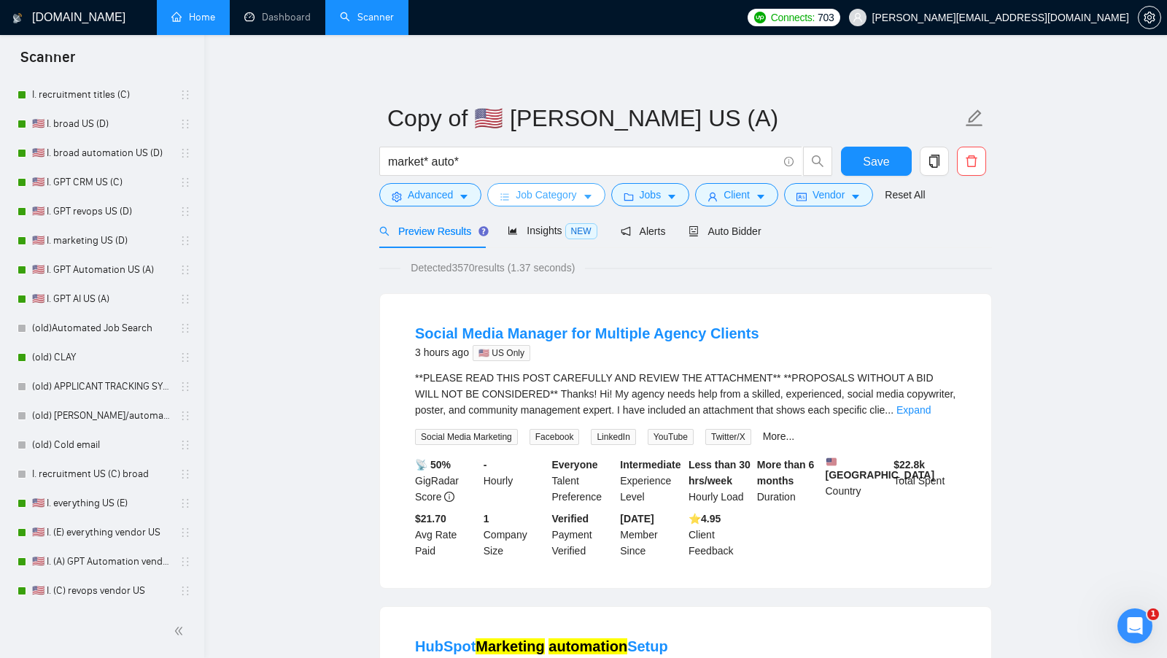
click at [584, 193] on button "Job Category" at bounding box center [545, 194] width 117 height 23
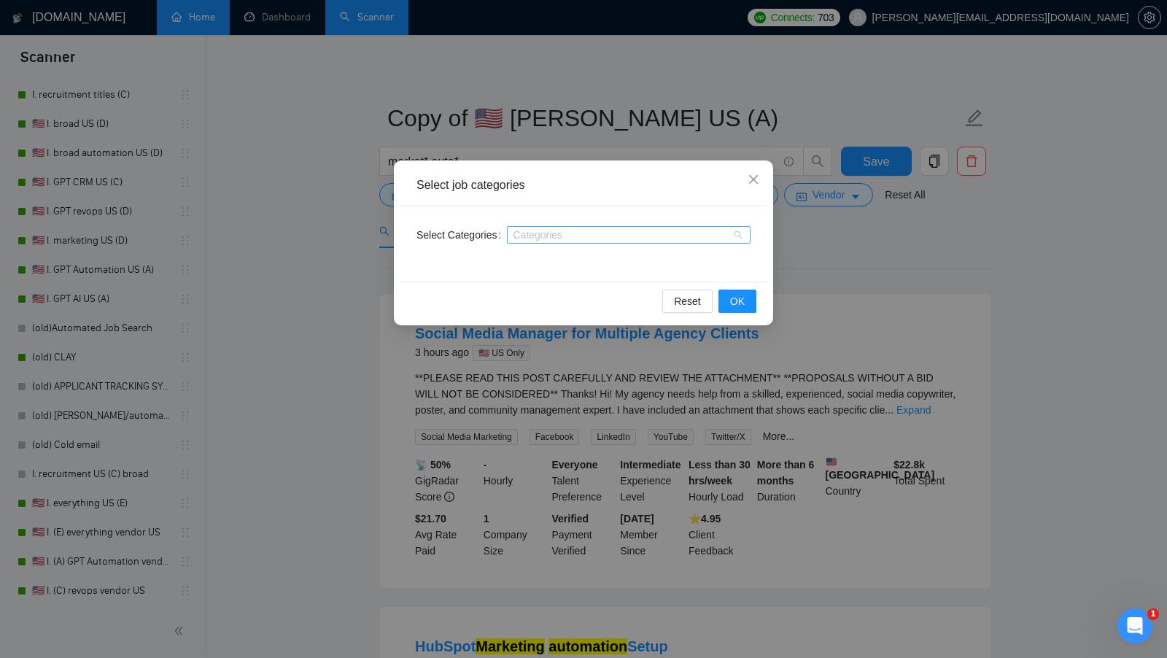
click at [556, 230] on div at bounding box center [621, 235] width 222 height 12
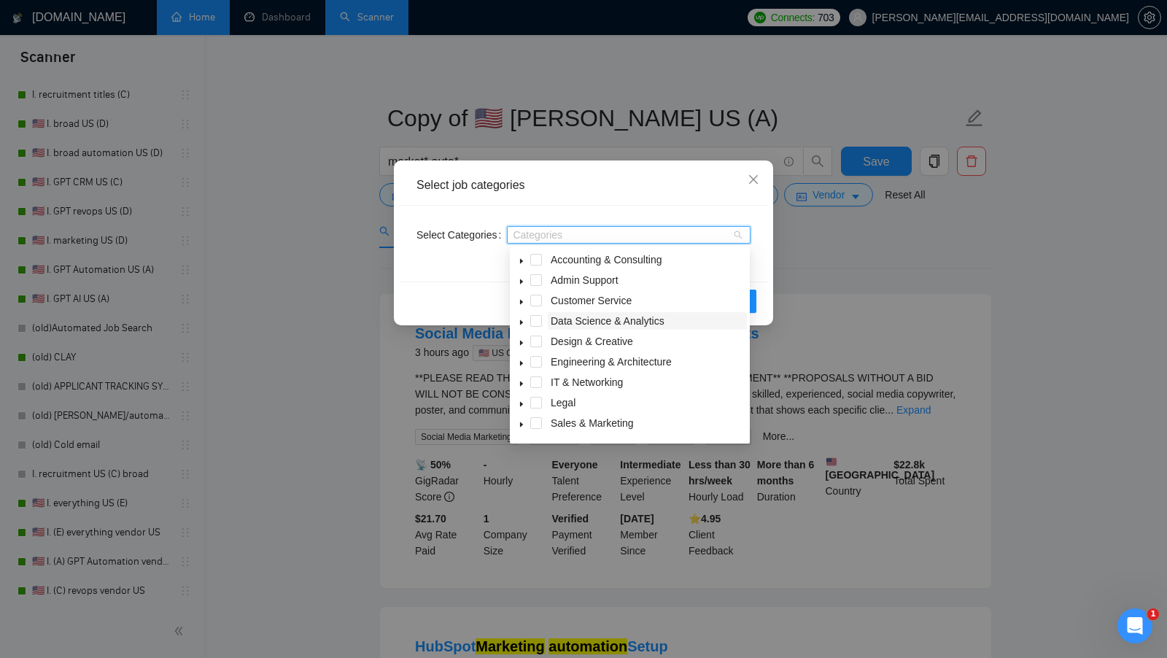
scroll to position [58, 0]
click at [524, 370] on span at bounding box center [522, 365] width 18 height 18
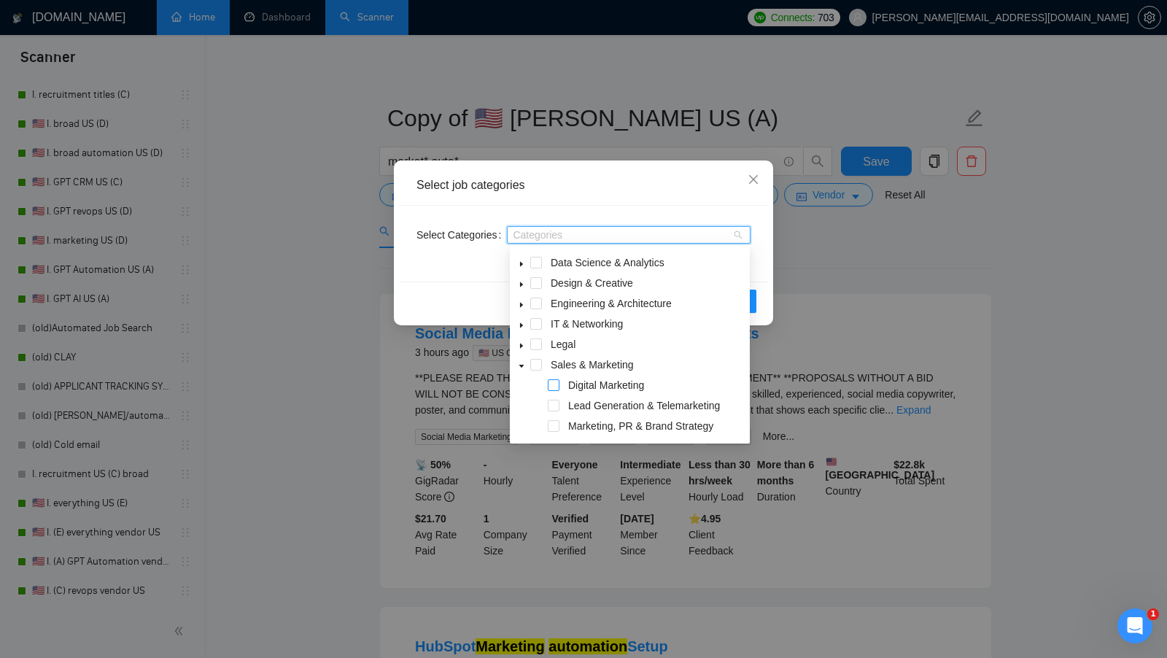
click at [548, 381] on span at bounding box center [554, 385] width 12 height 12
click at [557, 417] on div "Marketing, PR & Brand Strategy" at bounding box center [630, 427] width 234 height 20
click at [556, 422] on span at bounding box center [554, 426] width 12 height 12
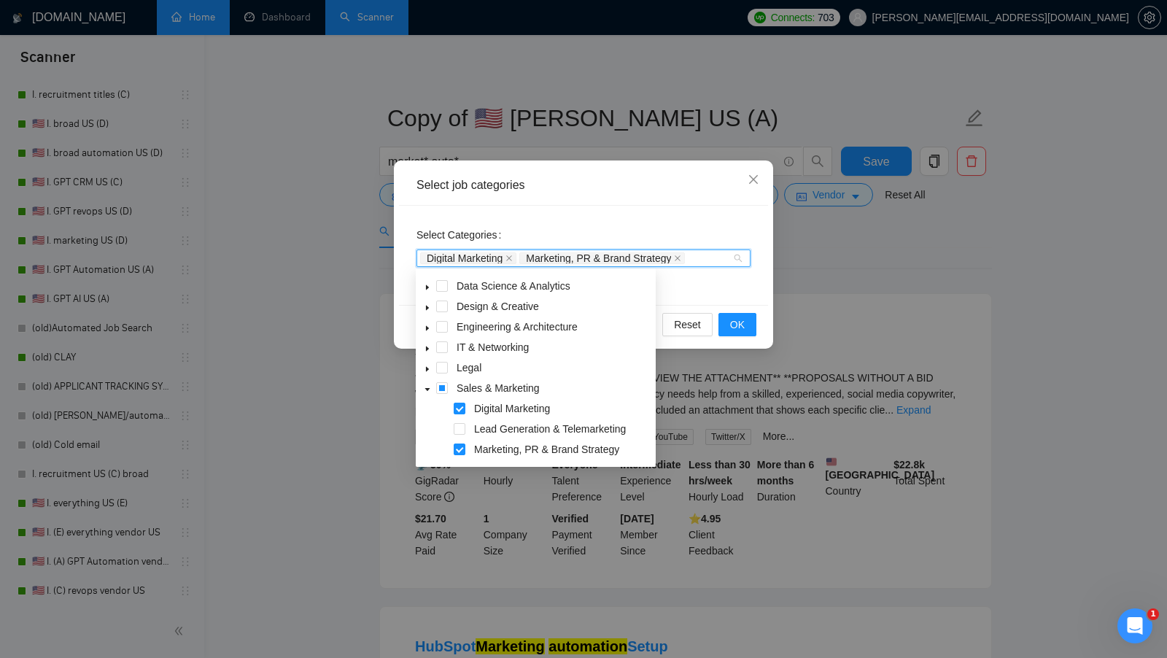
click at [750, 281] on div "Select Categories Digital Marketing Marketing, PR & Brand Strategy" at bounding box center [583, 255] width 369 height 99
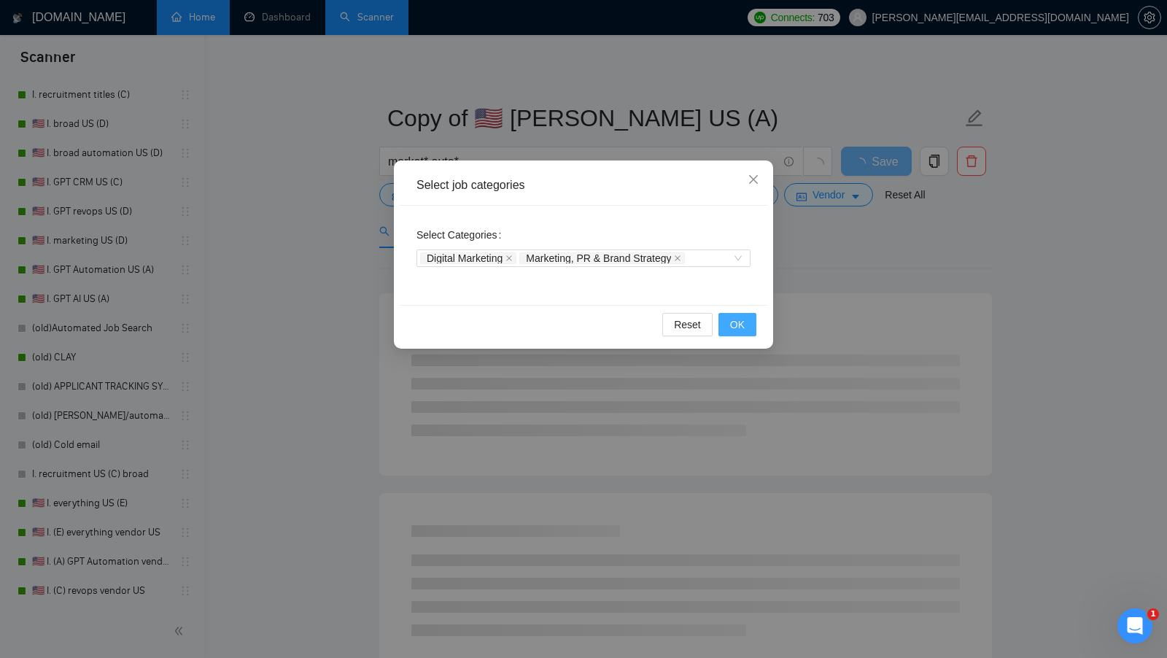
click at [748, 332] on button "OK" at bounding box center [737, 324] width 38 height 23
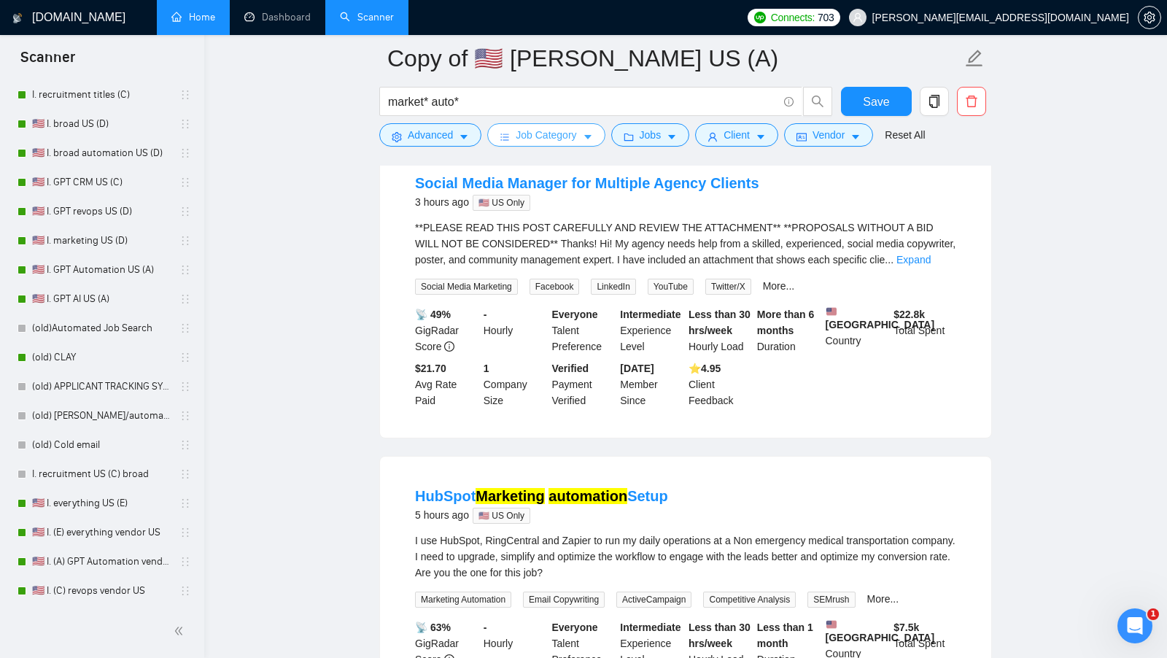
scroll to position [0, 0]
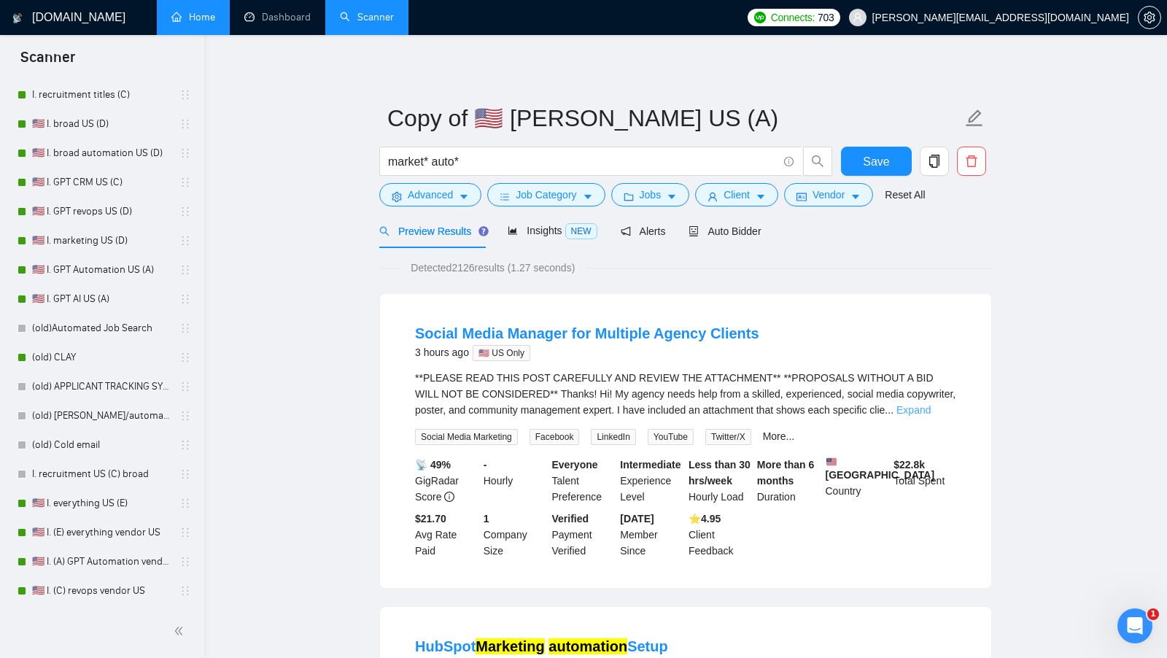
click at [926, 411] on link "Expand" at bounding box center [913, 410] width 34 height 12
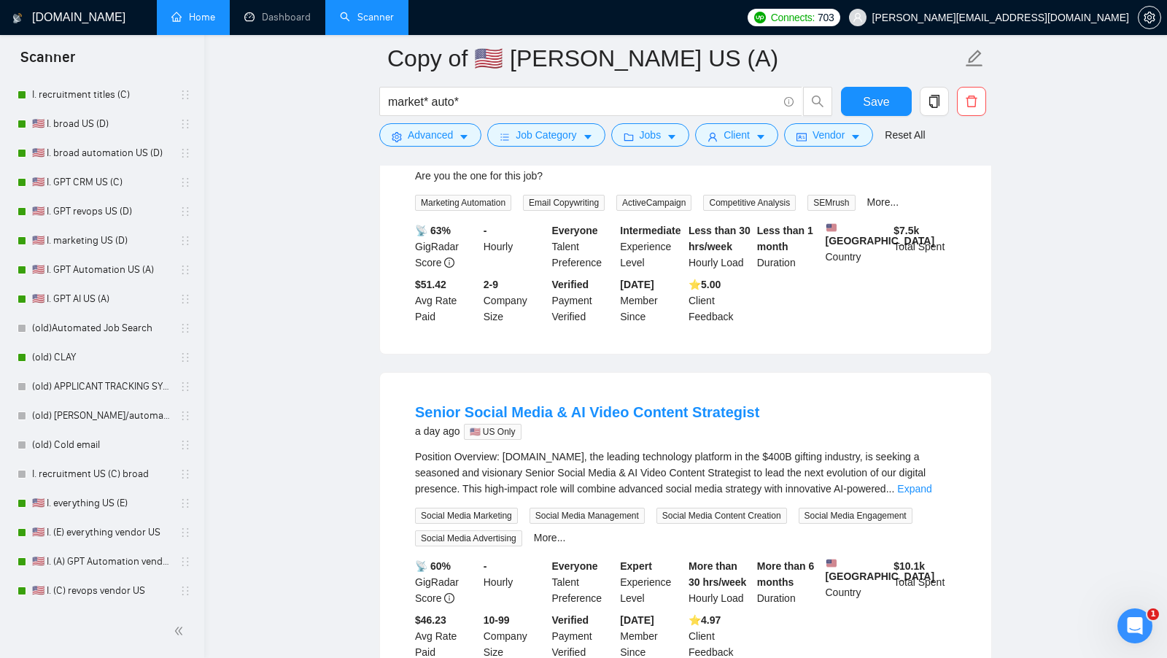
scroll to position [820, 0]
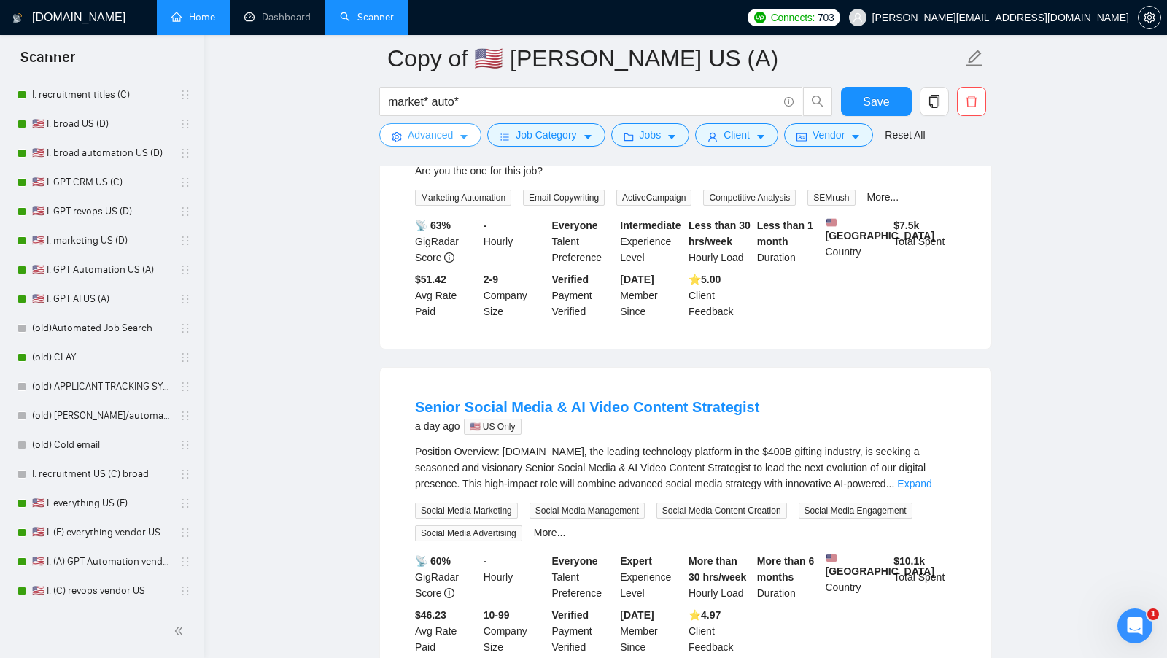
click at [449, 144] on button "Advanced" at bounding box center [430, 134] width 102 height 23
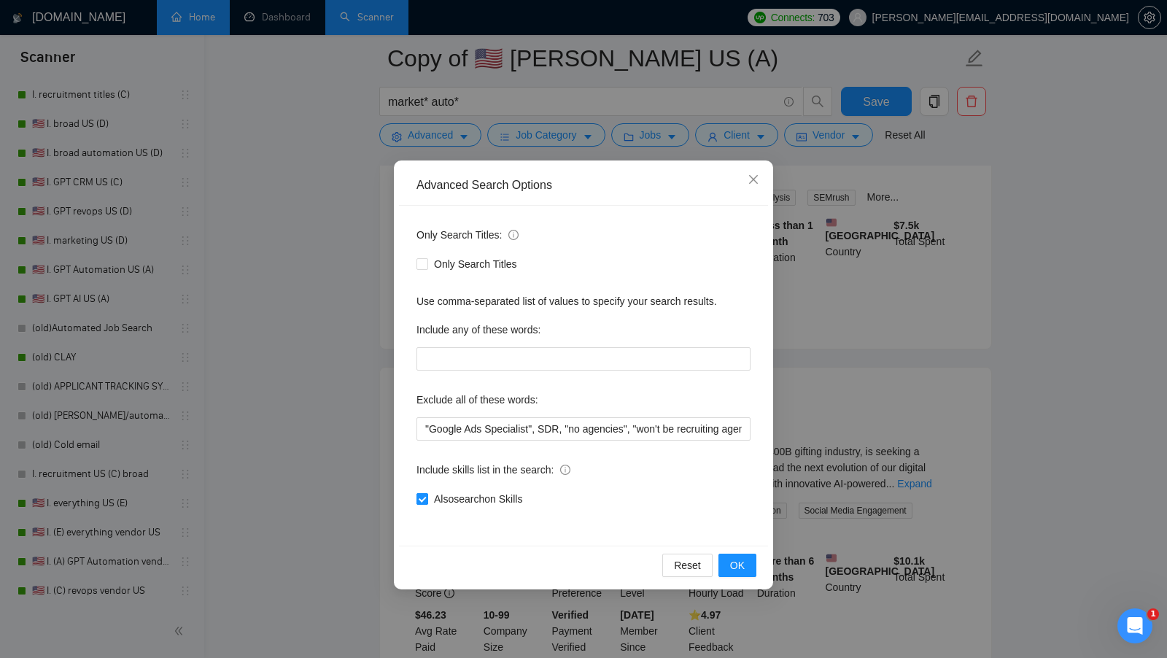
click at [419, 499] on input "Also search on Skills" at bounding box center [421, 498] width 10 height 10
checkbox input "false"
click at [738, 560] on span "OK" at bounding box center [737, 565] width 15 height 16
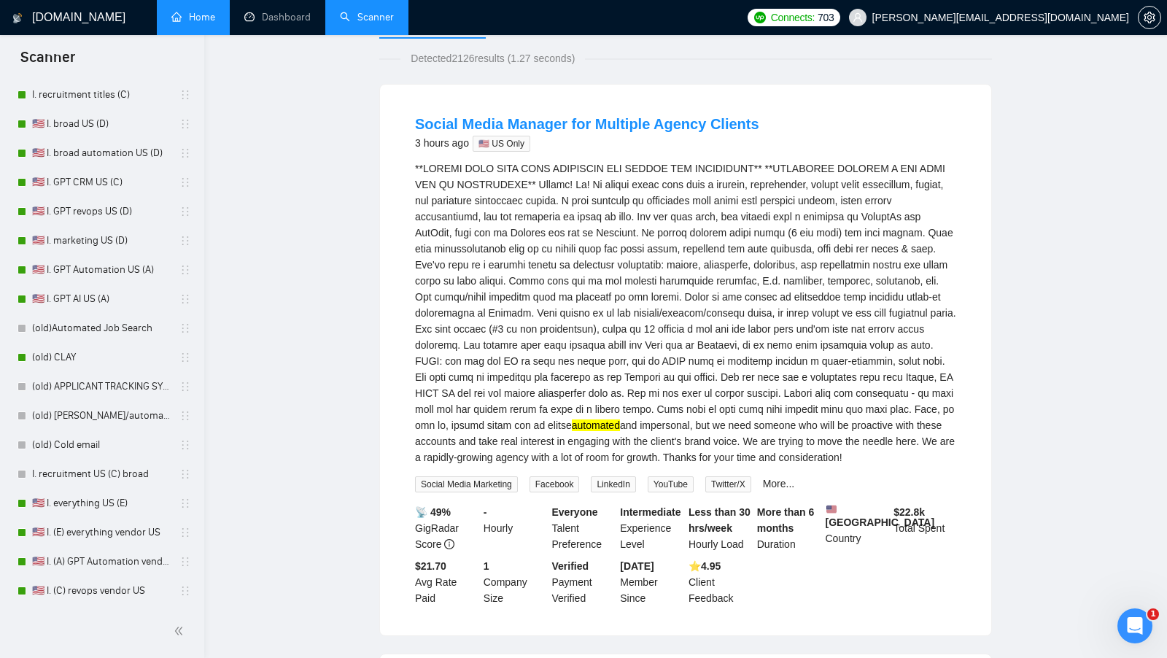
scroll to position [0, 0]
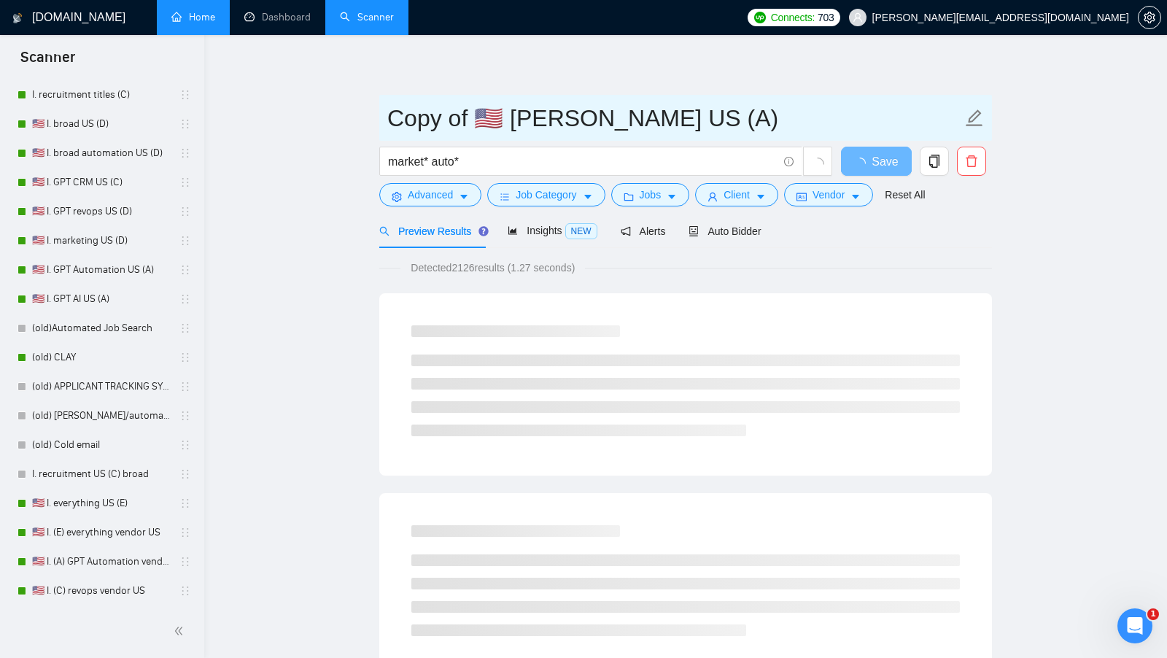
drag, startPoint x: 475, startPoint y: 111, endPoint x: 324, endPoint y: 120, distance: 151.2
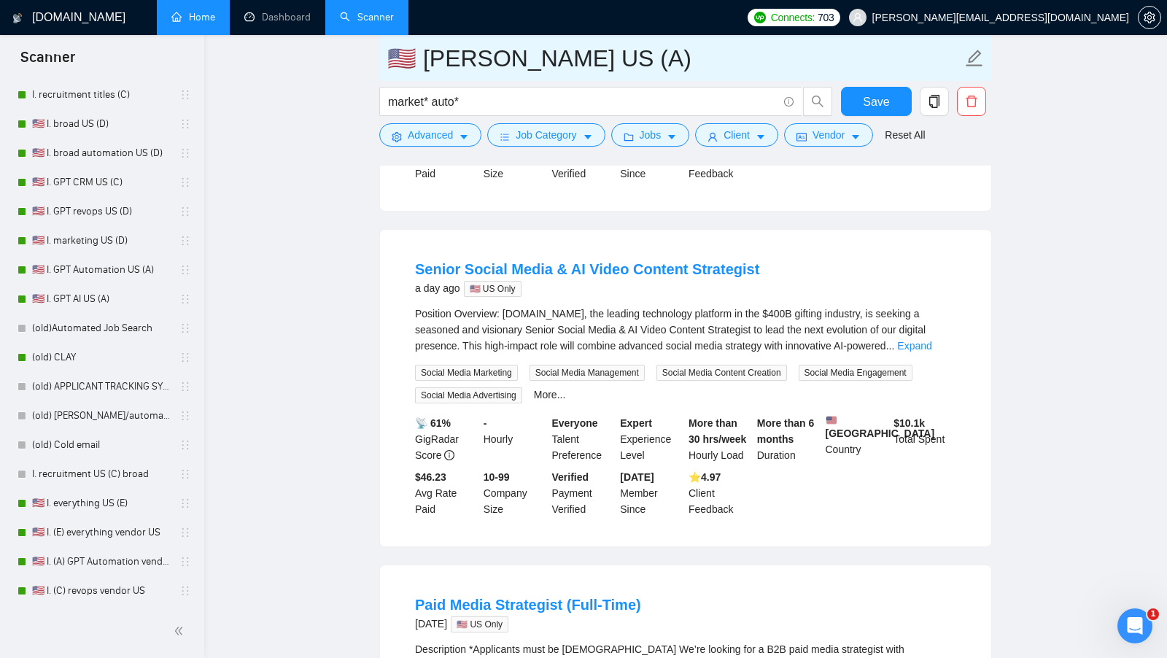
scroll to position [390, 0]
type input "🇺🇸 [PERSON_NAME] US (A)"
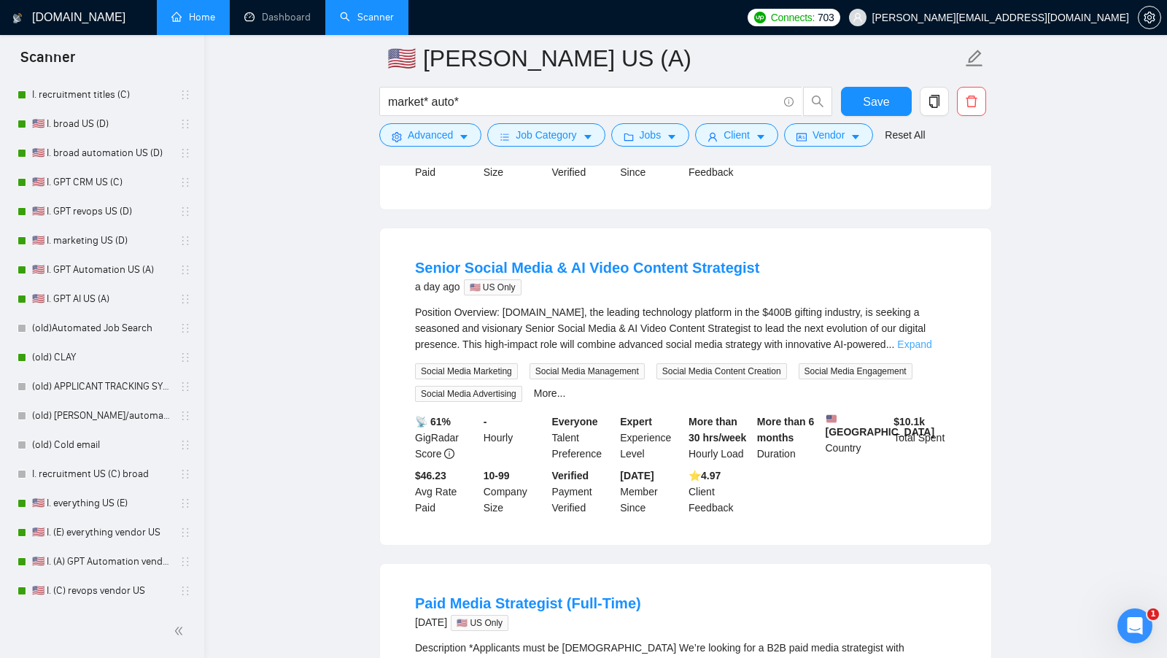
click at [931, 349] on link "Expand" at bounding box center [914, 344] width 34 height 12
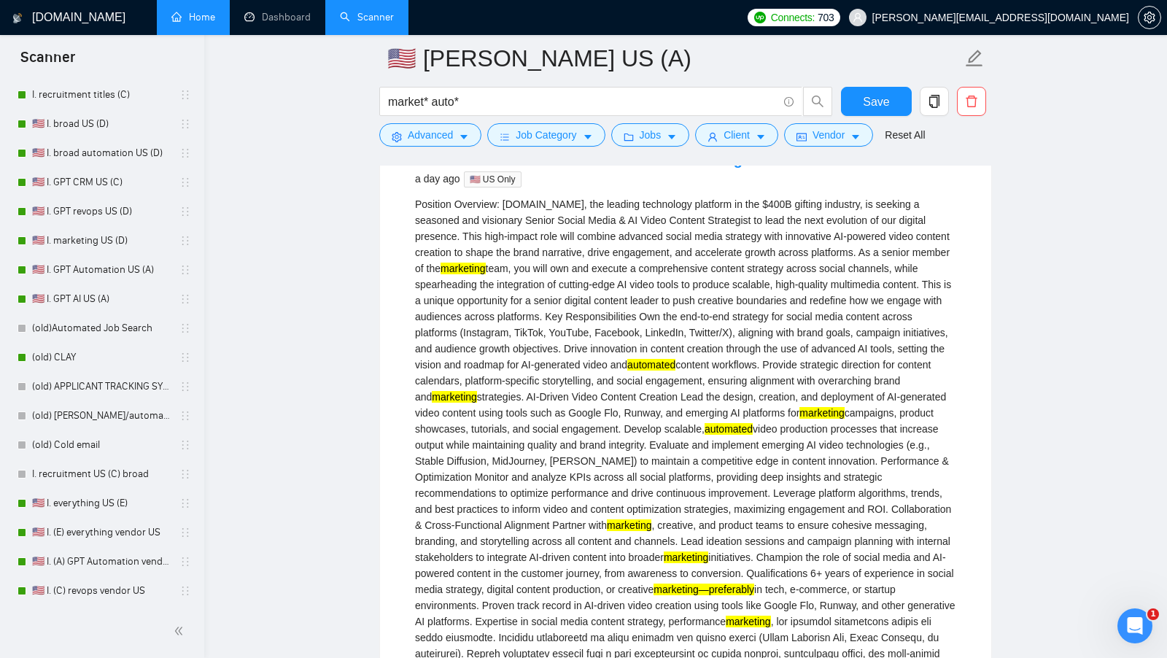
scroll to position [0, 0]
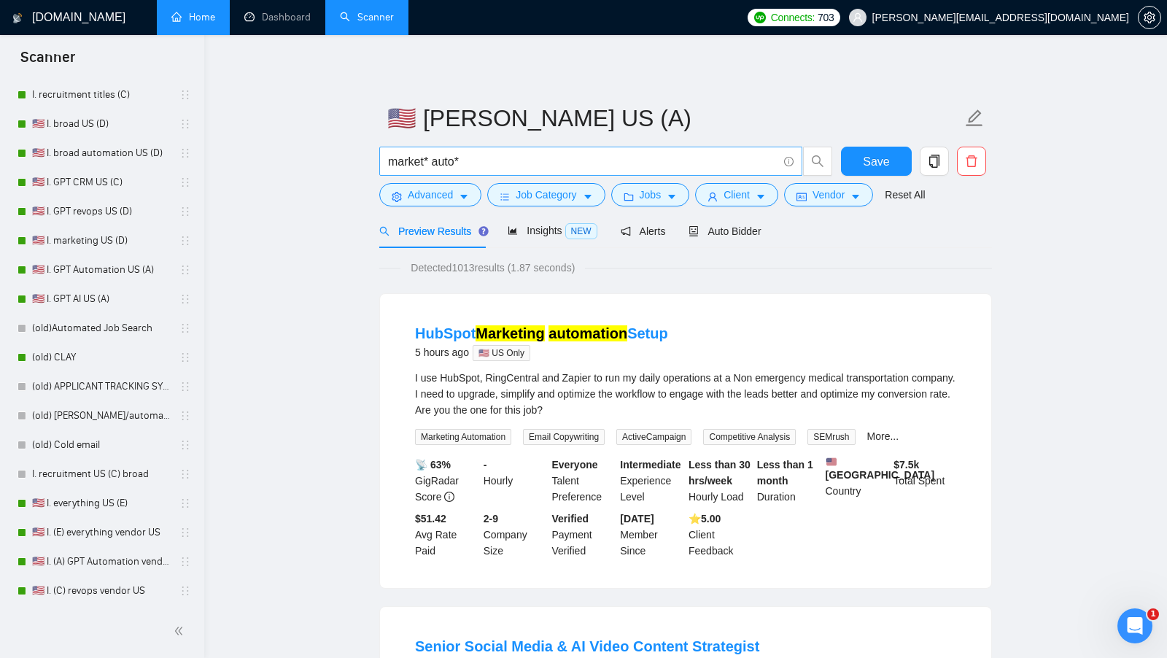
click at [483, 151] on span "market* auto*" at bounding box center [590, 161] width 423 height 29
click at [481, 156] on input "market* auto*" at bounding box center [582, 161] width 389 height 18
drag, startPoint x: 481, startPoint y: 158, endPoint x: 292, endPoint y: 158, distance: 188.9
click at [388, 156] on input "marketing automation"" at bounding box center [582, 161] width 389 height 18
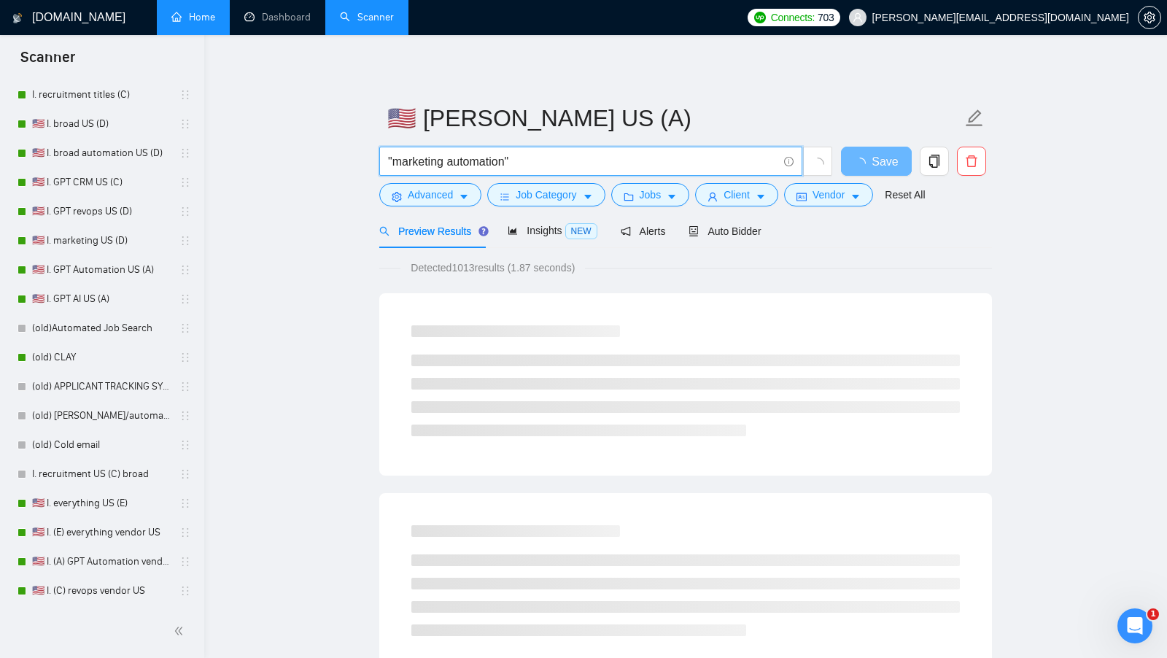
type input ""marketing automation""
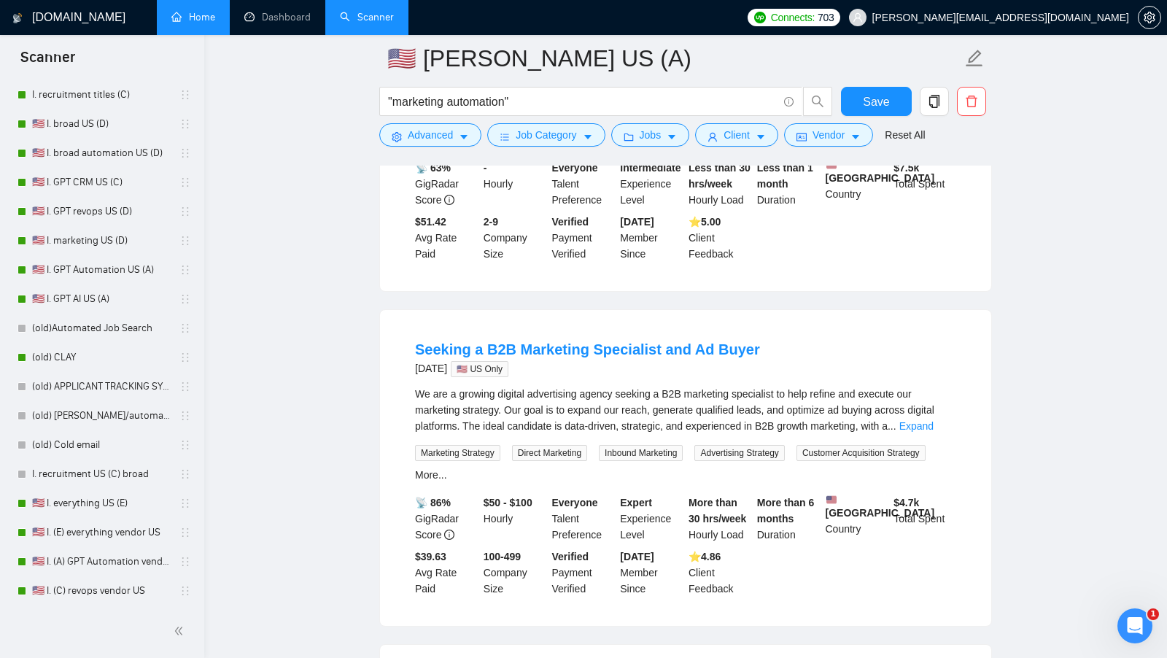
scroll to position [309, 0]
click at [933, 431] on link "Expand" at bounding box center [916, 425] width 34 height 12
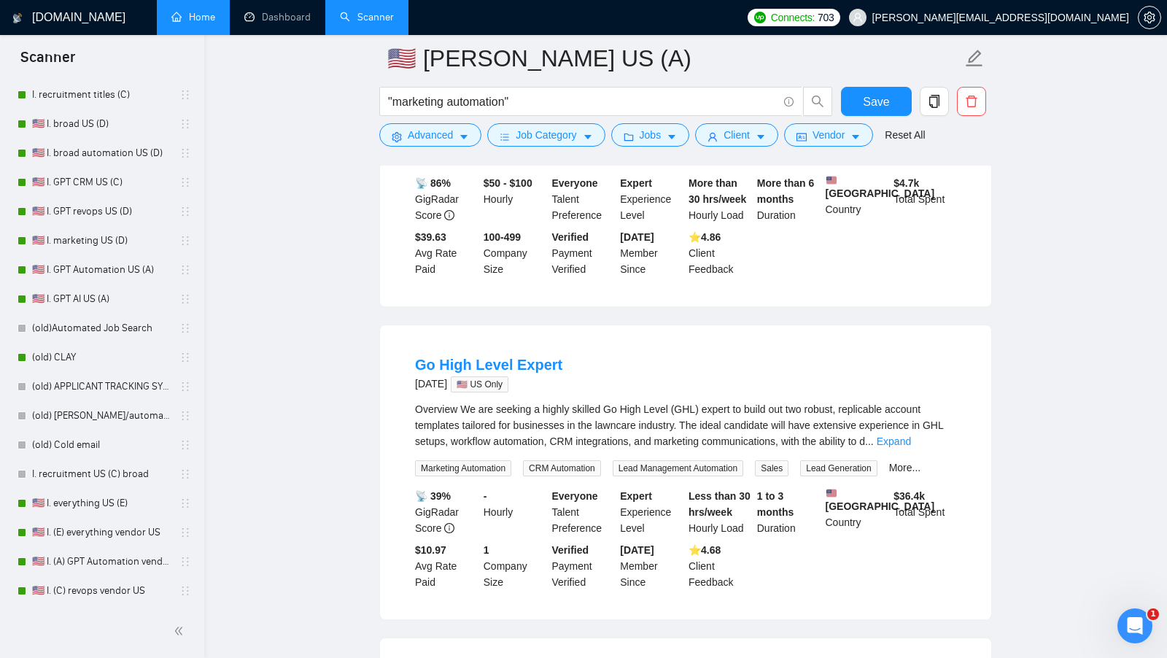
scroll to position [912, 0]
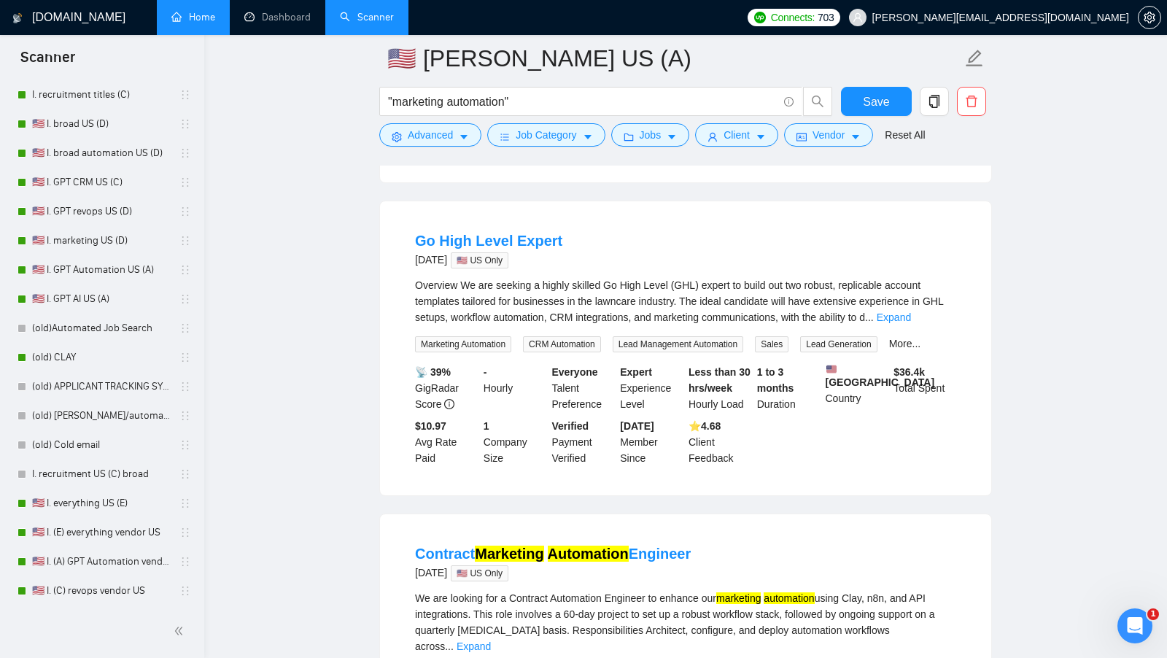
click at [941, 325] on div "Overview We are seeking a highly skilled Go High Level (GHL) expert to build ou…" at bounding box center [685, 301] width 541 height 48
click at [911, 323] on link "Expand" at bounding box center [894, 317] width 34 height 12
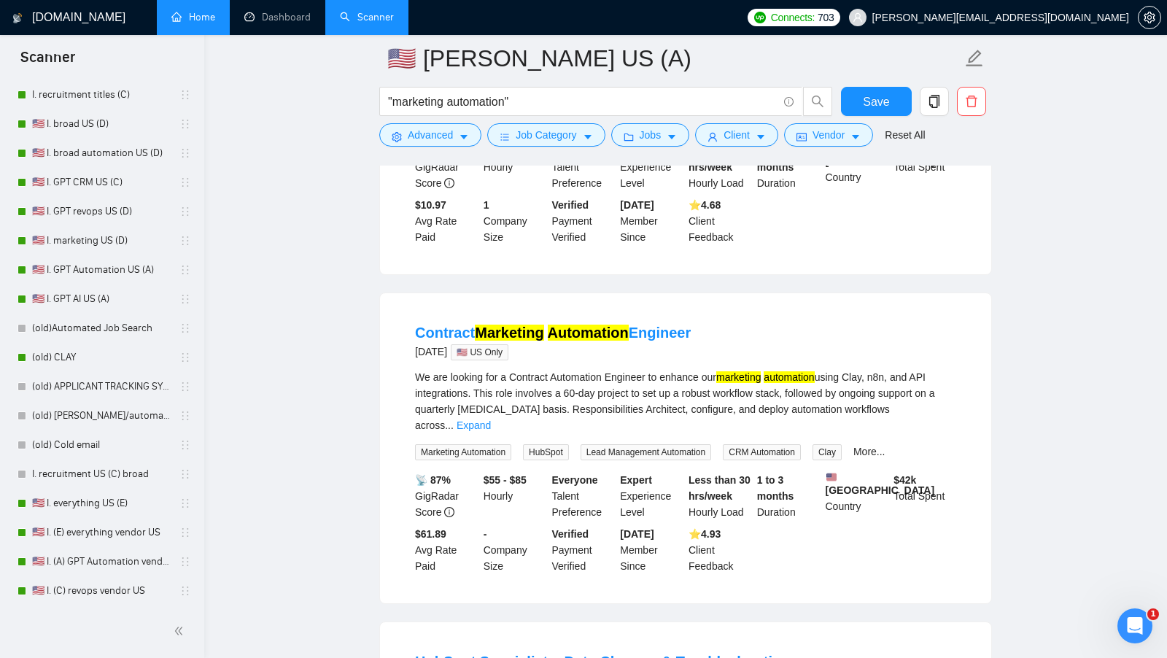
scroll to position [1373, 0]
click at [491, 432] on link "Expand" at bounding box center [474, 426] width 34 height 12
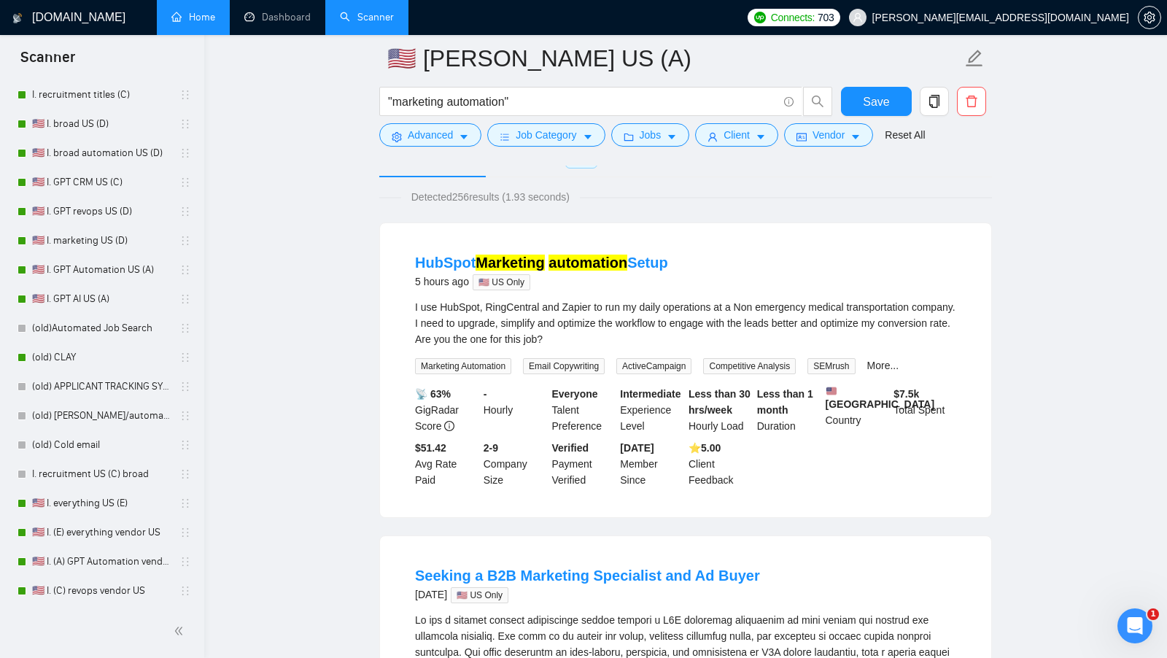
scroll to position [0, 0]
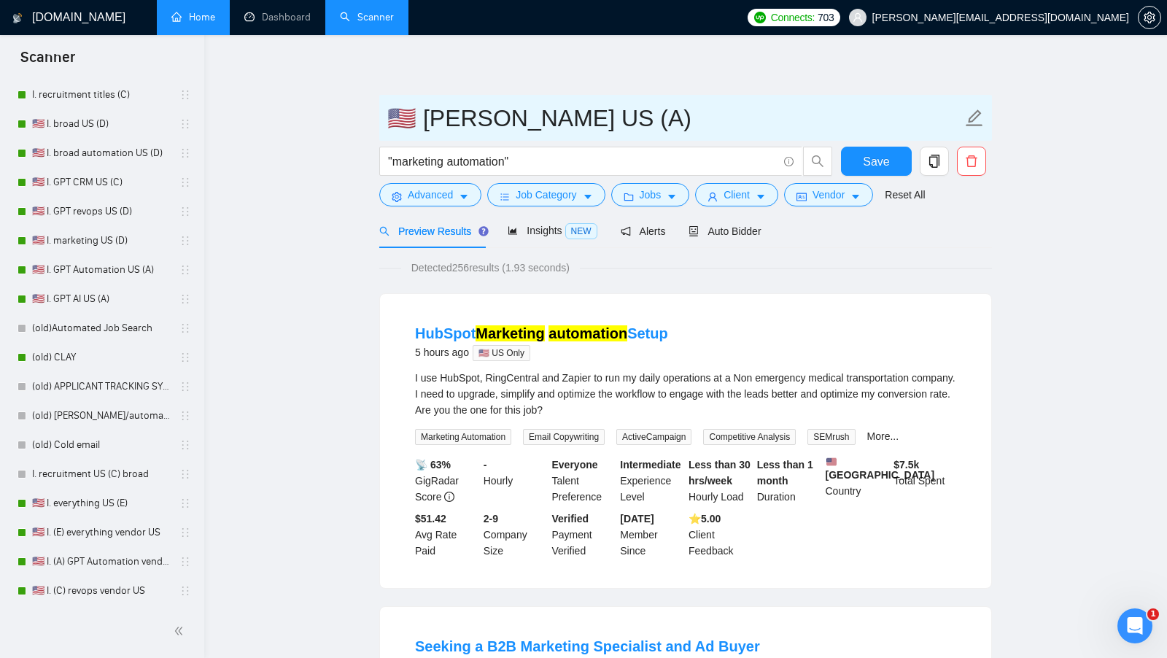
drag, startPoint x: 564, startPoint y: 115, endPoint x: 428, endPoint y: 120, distance: 136.5
click at [428, 120] on input "🇺🇸 [PERSON_NAME] US (A)" at bounding box center [674, 118] width 575 height 36
type input "🇺🇸 I. (A) market autom US"
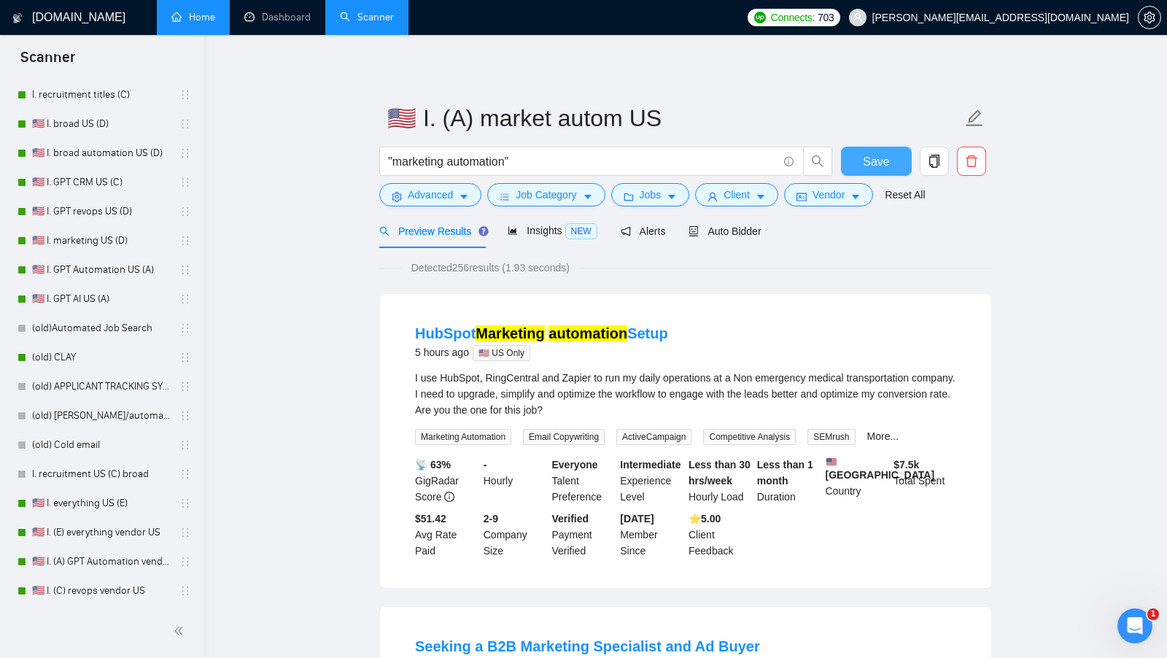
click at [864, 152] on button "Save" at bounding box center [876, 161] width 71 height 29
click at [738, 238] on div "Auto Bidder" at bounding box center [724, 231] width 72 height 16
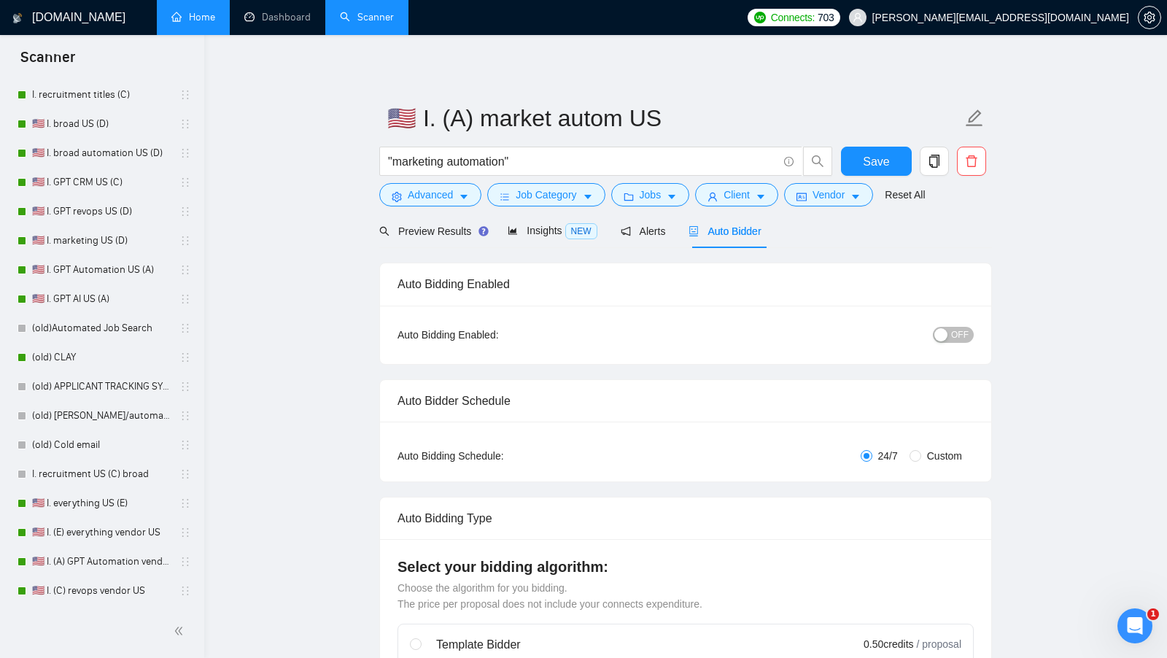
click at [954, 327] on span "OFF" at bounding box center [960, 335] width 18 height 16
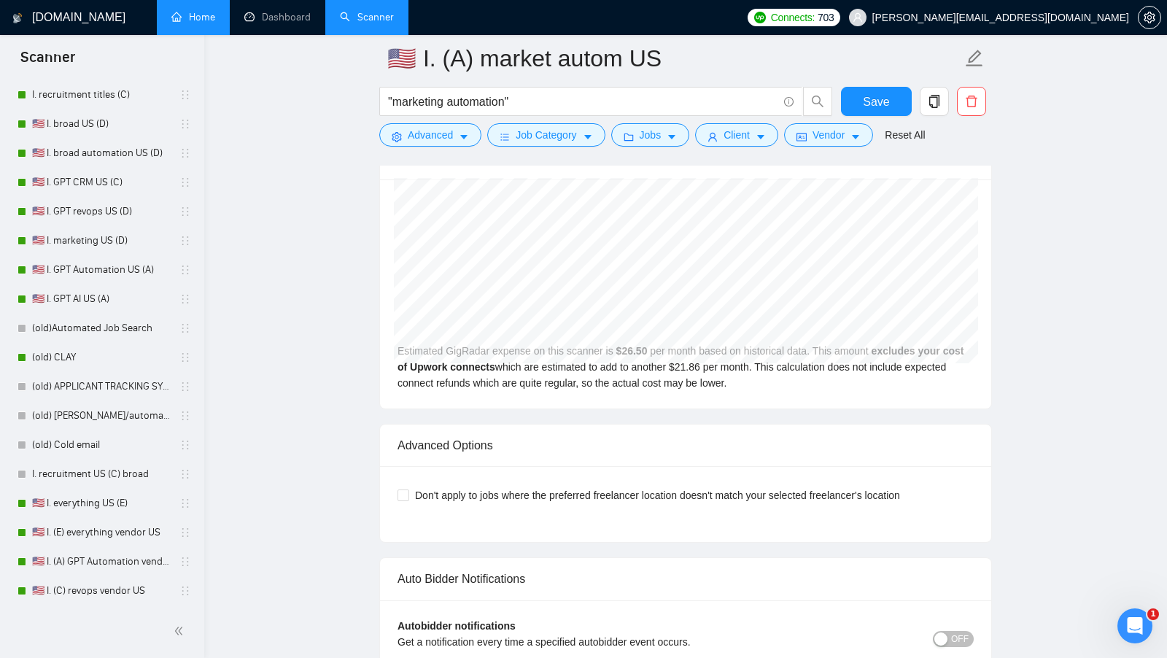
scroll to position [3053, 0]
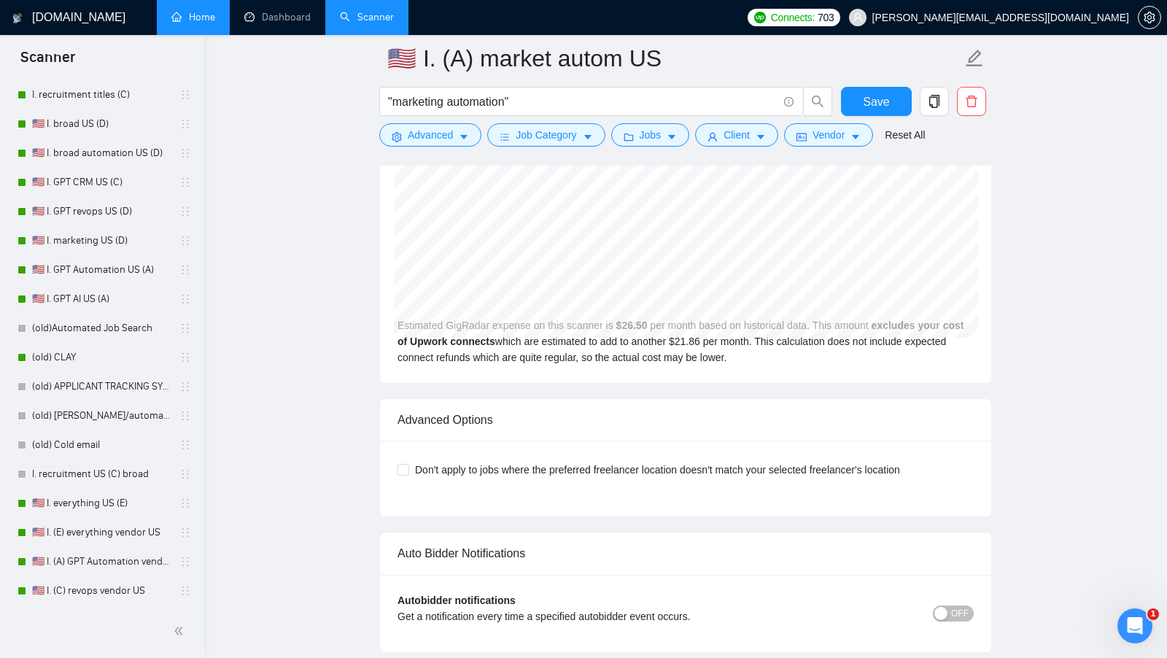
click at [631, 462] on div "Don't apply to jobs where the preferred freelancer location doesn't match your …" at bounding box center [685, 469] width 576 height 23
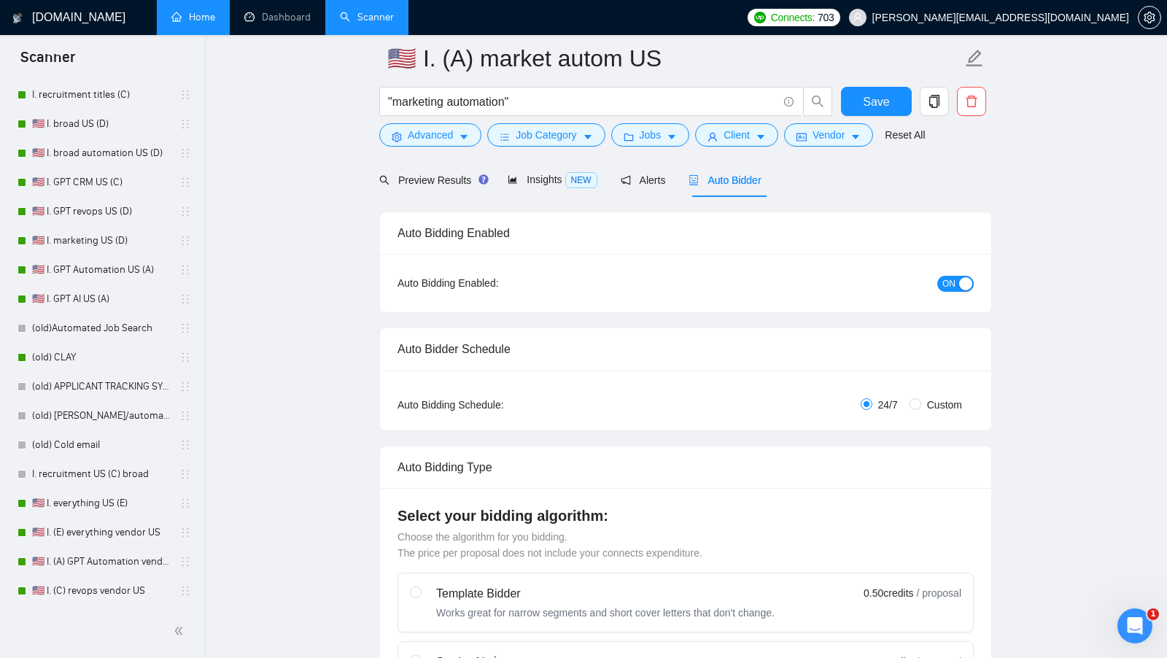
scroll to position [0, 0]
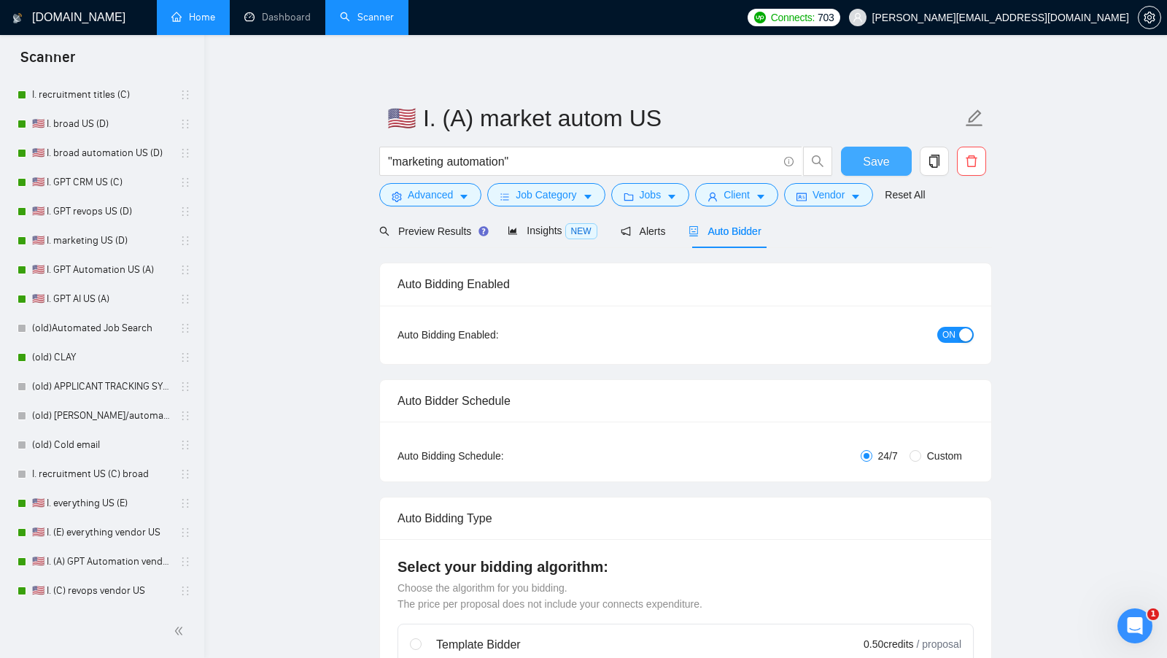
click at [882, 158] on span "Save" at bounding box center [876, 161] width 26 height 18
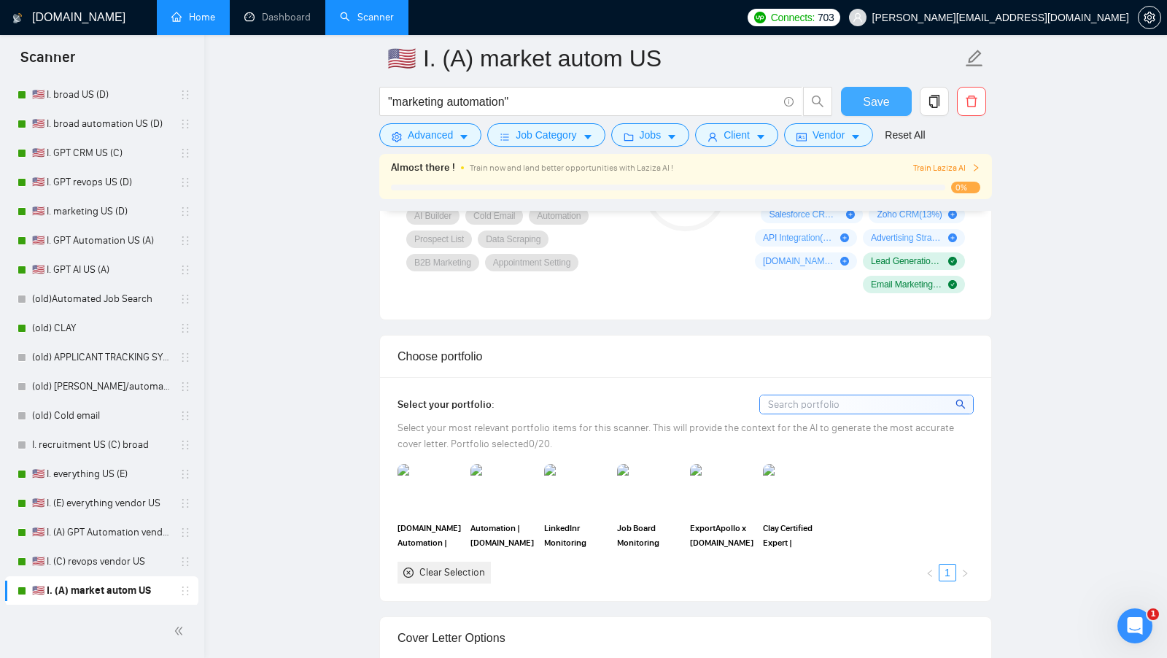
scroll to position [1133, 0]
click at [112, 536] on link "🇺🇸 I. (A) GPT Automation vendor US" at bounding box center [101, 532] width 139 height 29
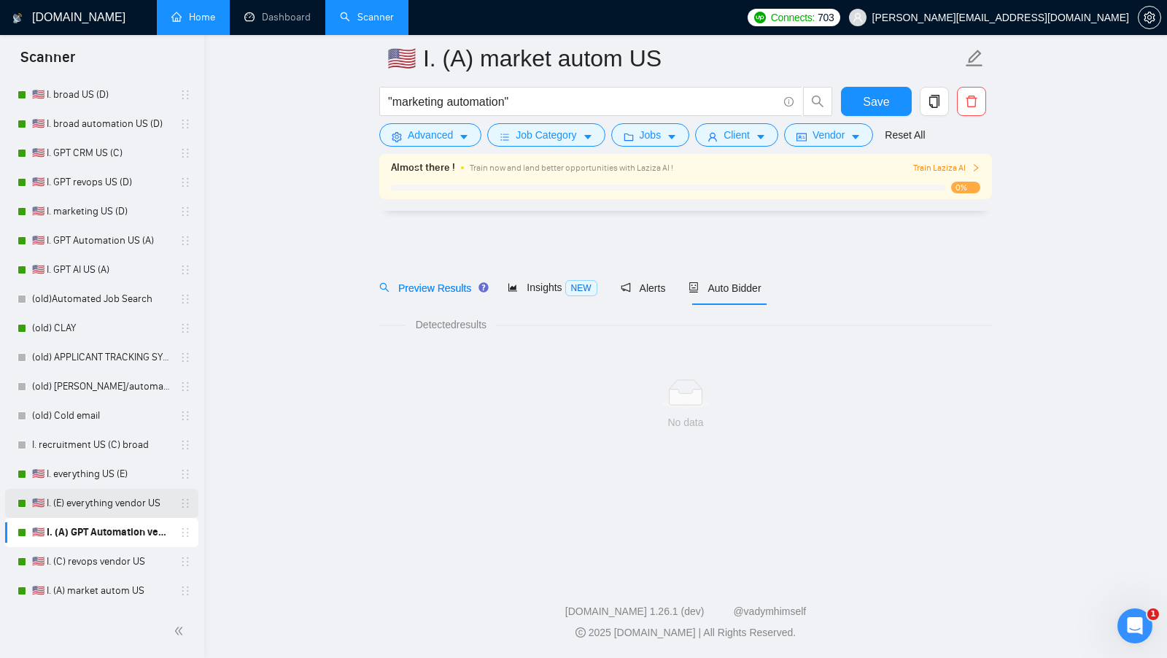
click at [108, 513] on link "🇺🇸 I. (E) everything vendor US" at bounding box center [101, 503] width 139 height 29
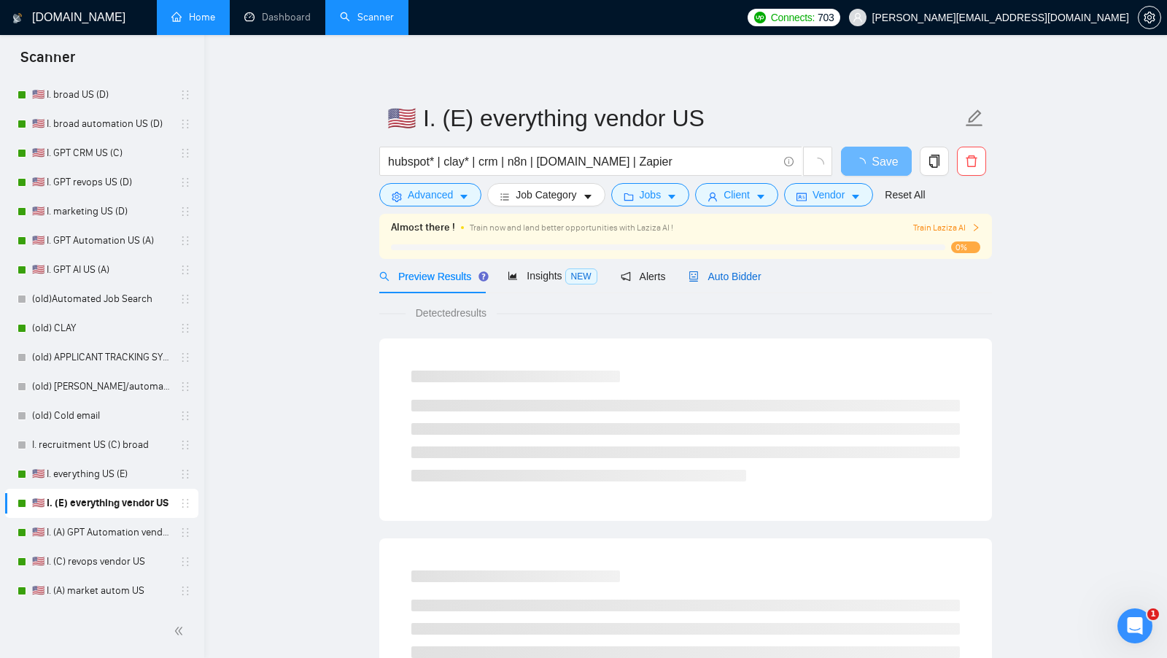
click at [749, 281] on span "Auto Bidder" at bounding box center [724, 277] width 72 height 12
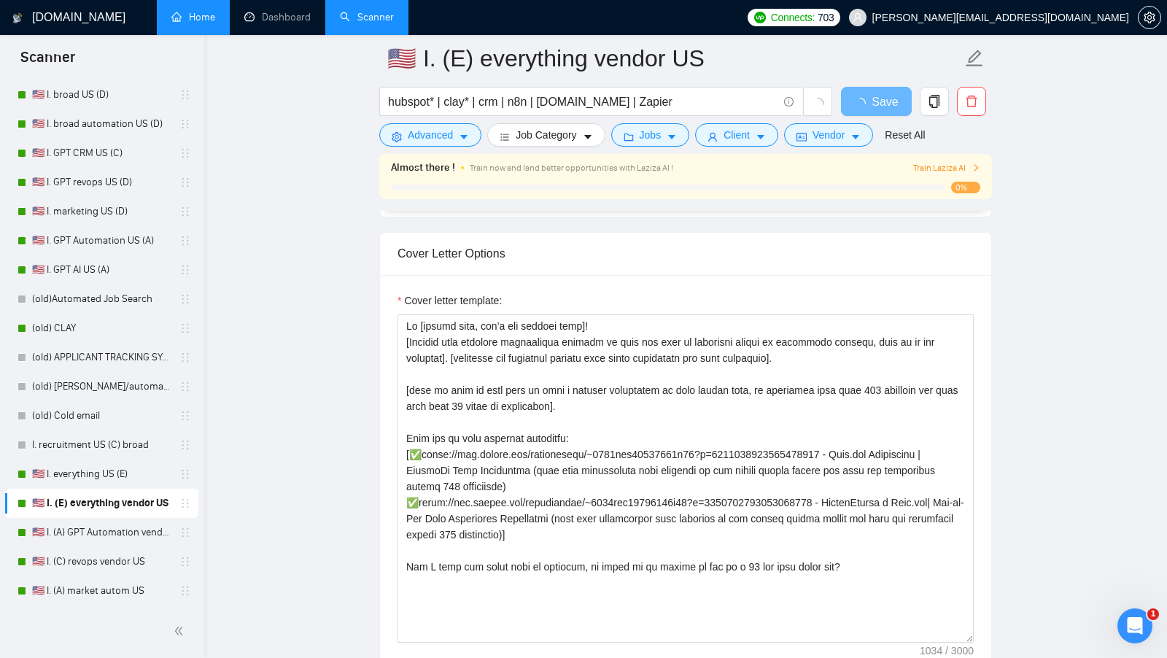
scroll to position [1497, 0]
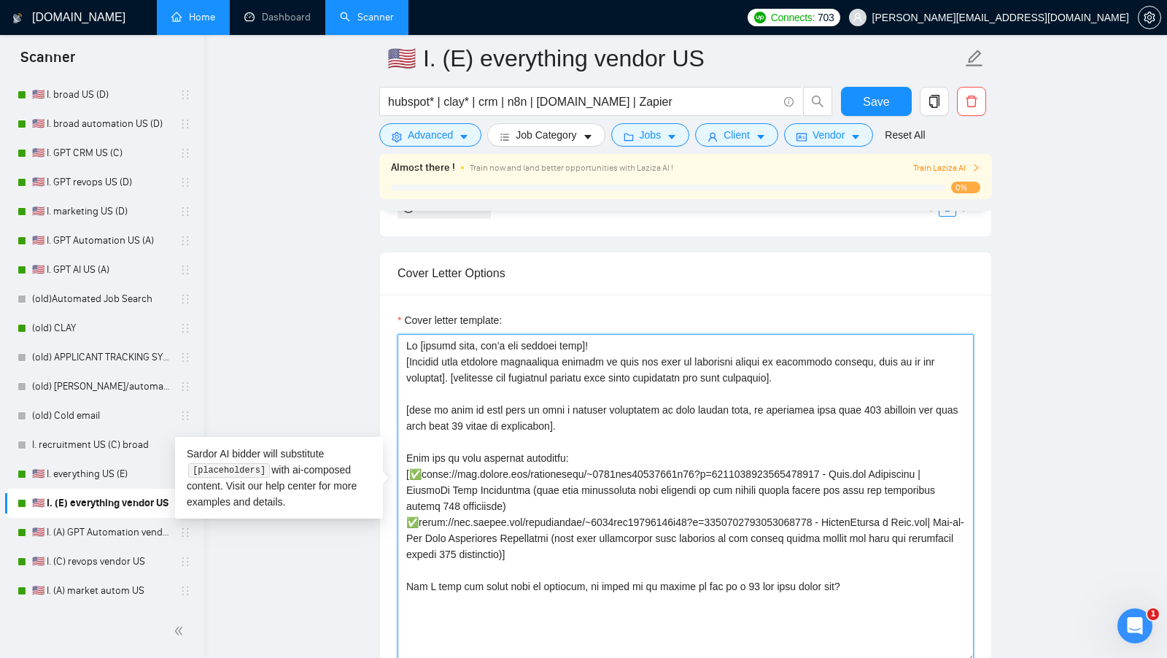
drag, startPoint x: 905, startPoint y: 585, endPoint x: 402, endPoint y: 323, distance: 567.2
click at [403, 323] on div "Cover letter template:" at bounding box center [685, 487] width 576 height 350
click at [597, 521] on textarea "Cover letter template:" at bounding box center [685, 498] width 576 height 328
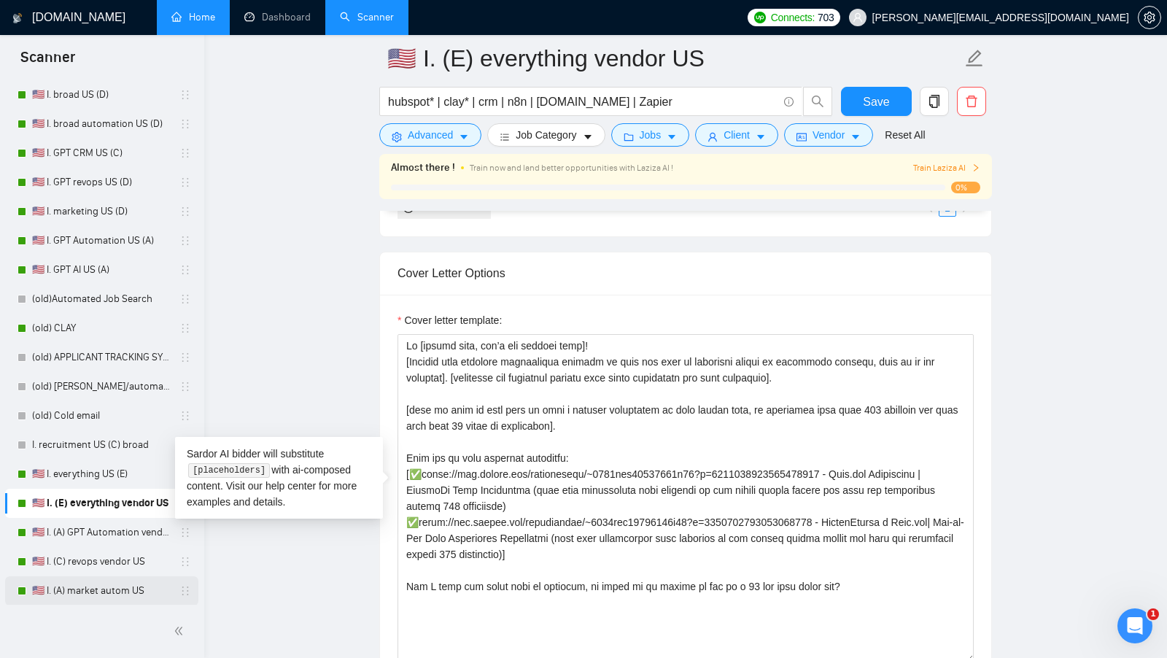
click at [88, 583] on link "🇺🇸 I. (A) market autom US" at bounding box center [101, 590] width 139 height 29
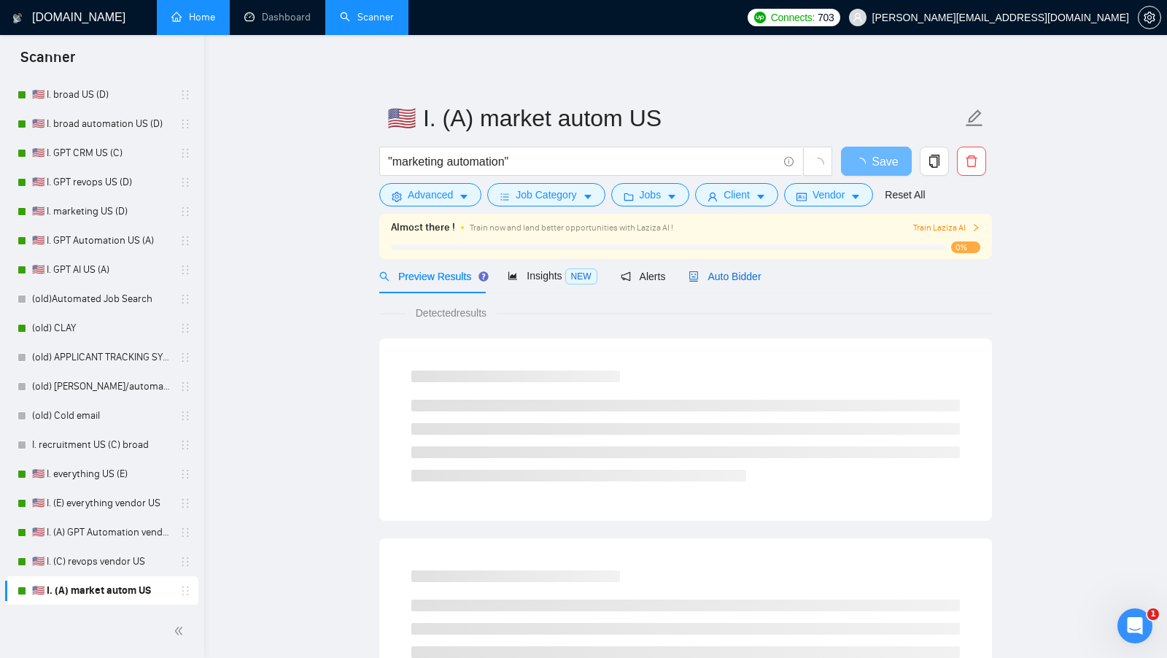
click at [731, 281] on span "Auto Bidder" at bounding box center [724, 277] width 72 height 12
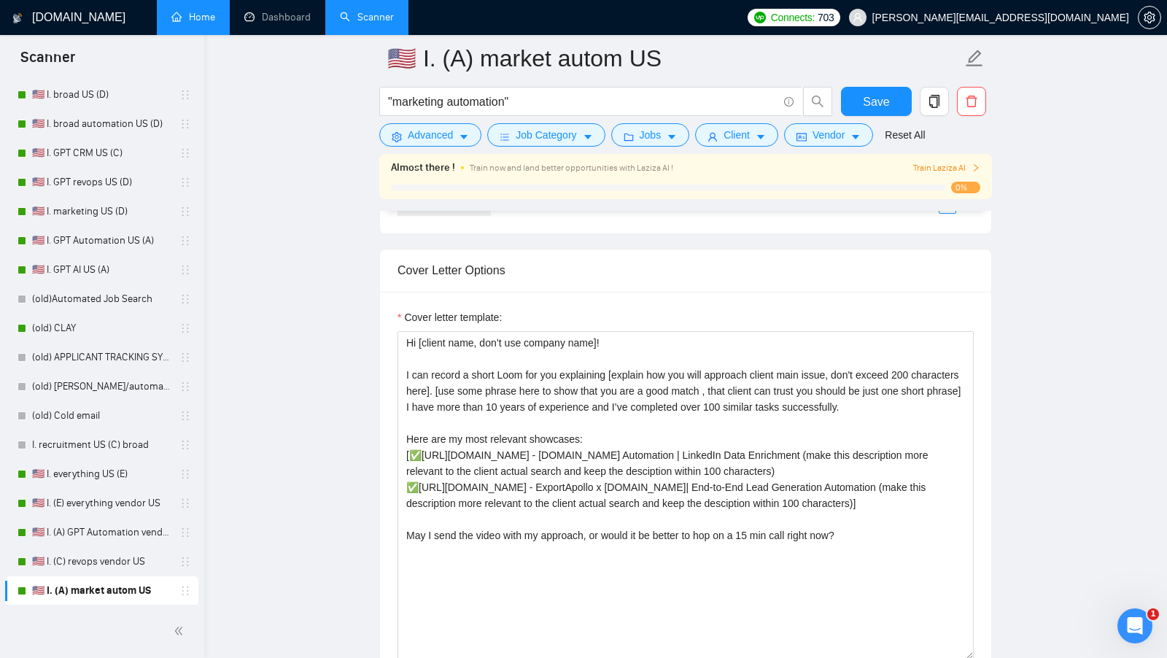
scroll to position [1505, 0]
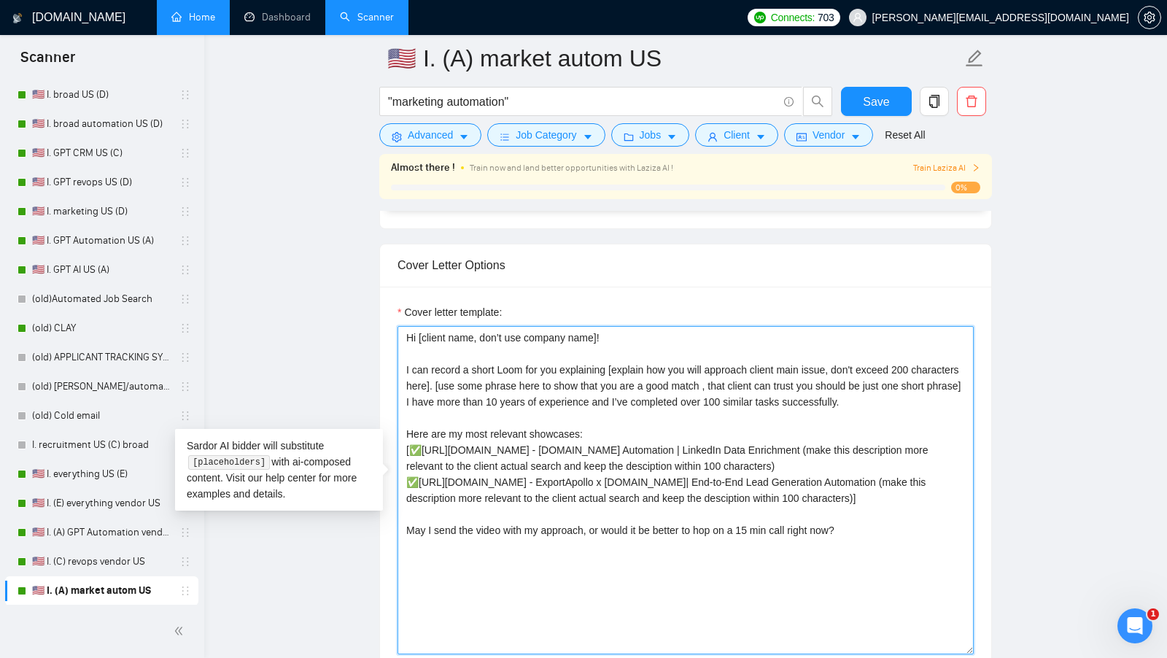
drag, startPoint x: 866, startPoint y: 567, endPoint x: 255, endPoint y: 248, distance: 689.2
click at [255, 247] on main "🇺🇸 I. (A) market autom US "marketing automation" Save Advanced Job Category Job…" at bounding box center [686, 528] width 916 height 3951
paste textarea "[Include some relevant achivements related to this job post it mandatory should…"
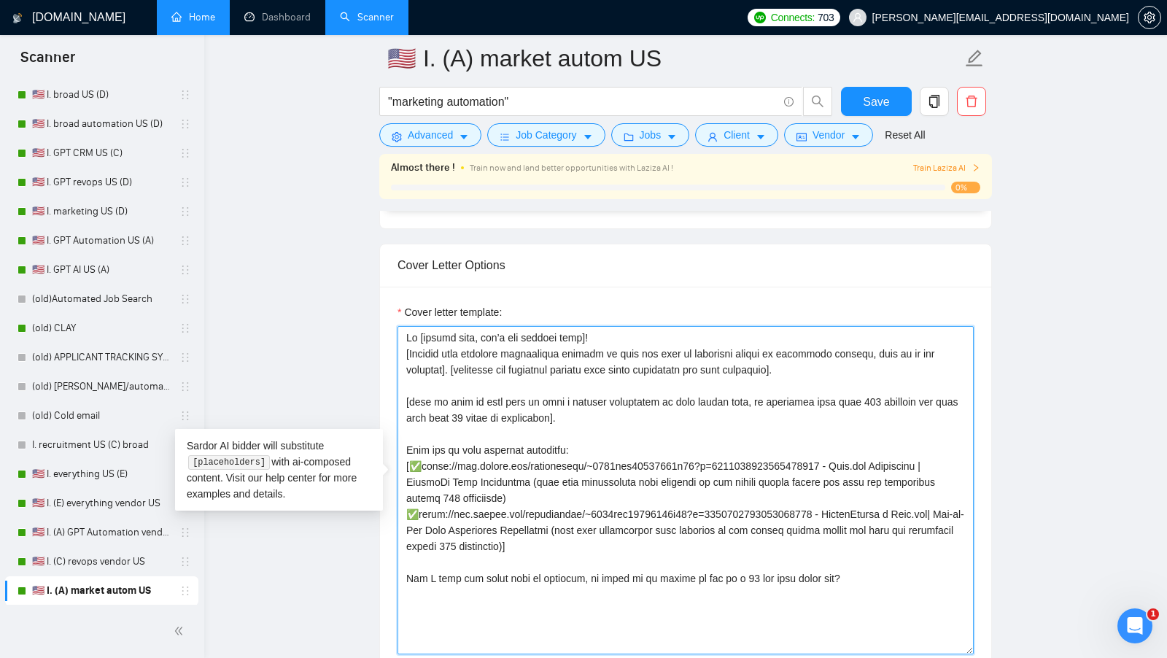
click at [831, 371] on textarea "Cover letter template:" at bounding box center [685, 490] width 576 height 328
click at [826, 359] on textarea "Cover letter template:" at bounding box center [685, 490] width 576 height 328
click at [715, 402] on textarea "Cover letter template:" at bounding box center [685, 490] width 576 height 328
click at [650, 430] on textarea "Cover letter template:" at bounding box center [685, 490] width 576 height 328
click at [645, 451] on textarea "Cover letter template:" at bounding box center [685, 490] width 576 height 328
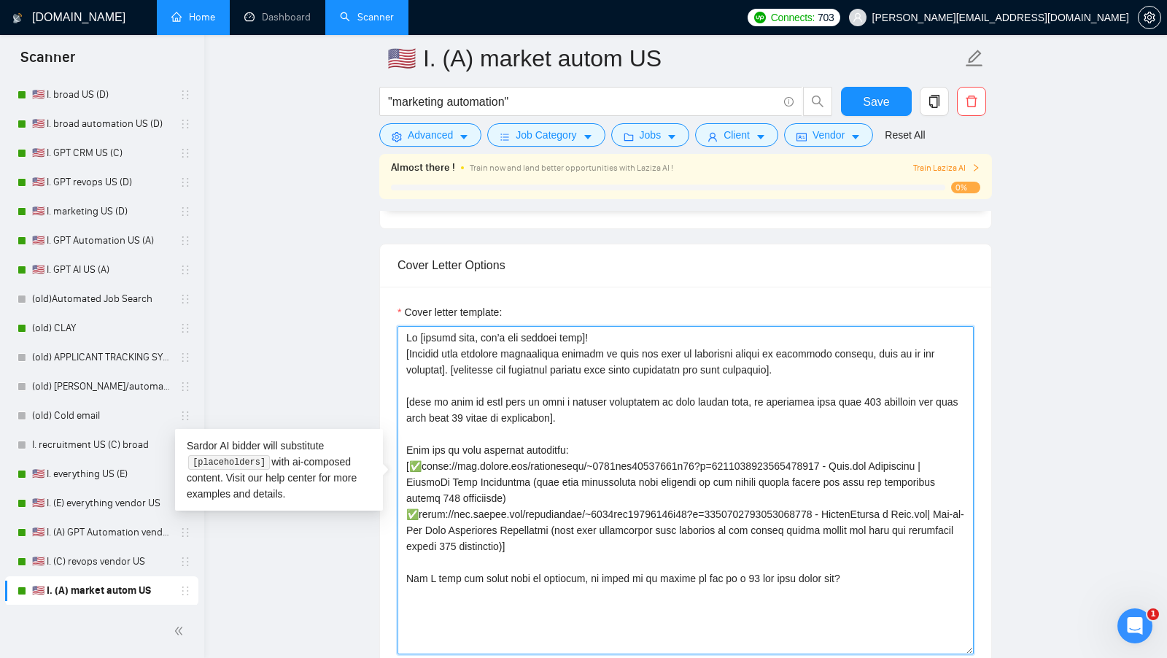
click at [810, 489] on textarea "Cover letter template:" at bounding box center [685, 490] width 576 height 328
click at [793, 520] on textarea "Cover letter template:" at bounding box center [685, 490] width 576 height 328
click at [785, 535] on textarea "Cover letter template:" at bounding box center [685, 490] width 576 height 328
click at [869, 567] on textarea "Cover letter template:" at bounding box center [685, 490] width 576 height 328
type textarea "Lo [ipsumd sita, con’a eli seddoei temp]! [Incidid utla etdolore magnaaliqua en…"
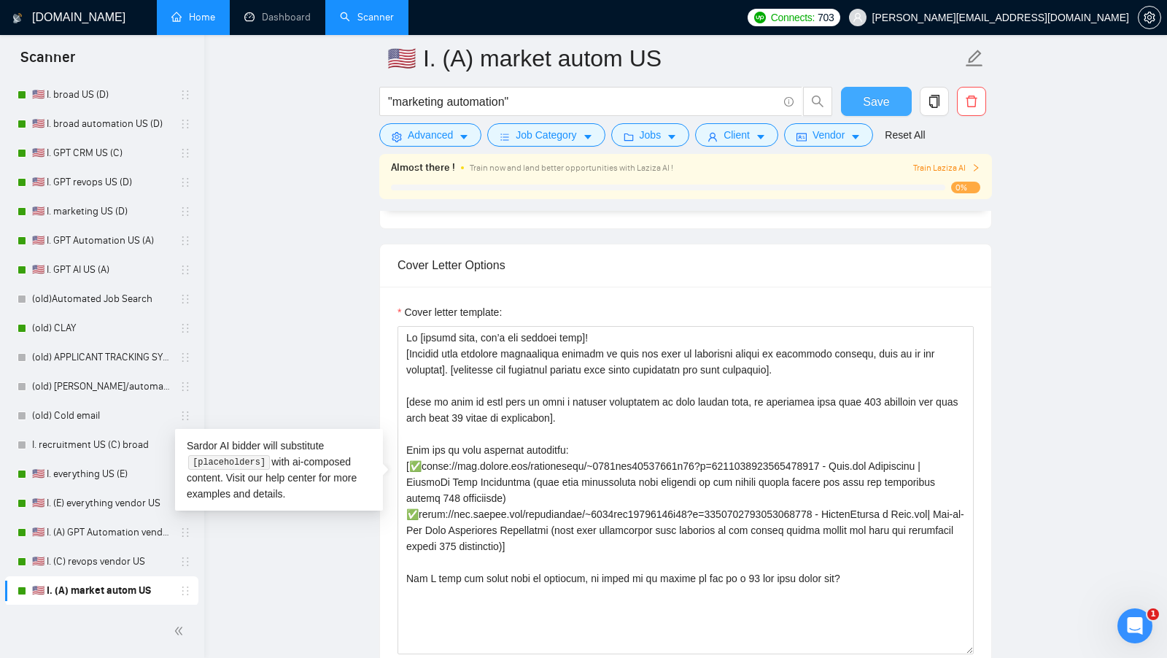
click at [874, 106] on span "Save" at bounding box center [876, 102] width 26 height 18
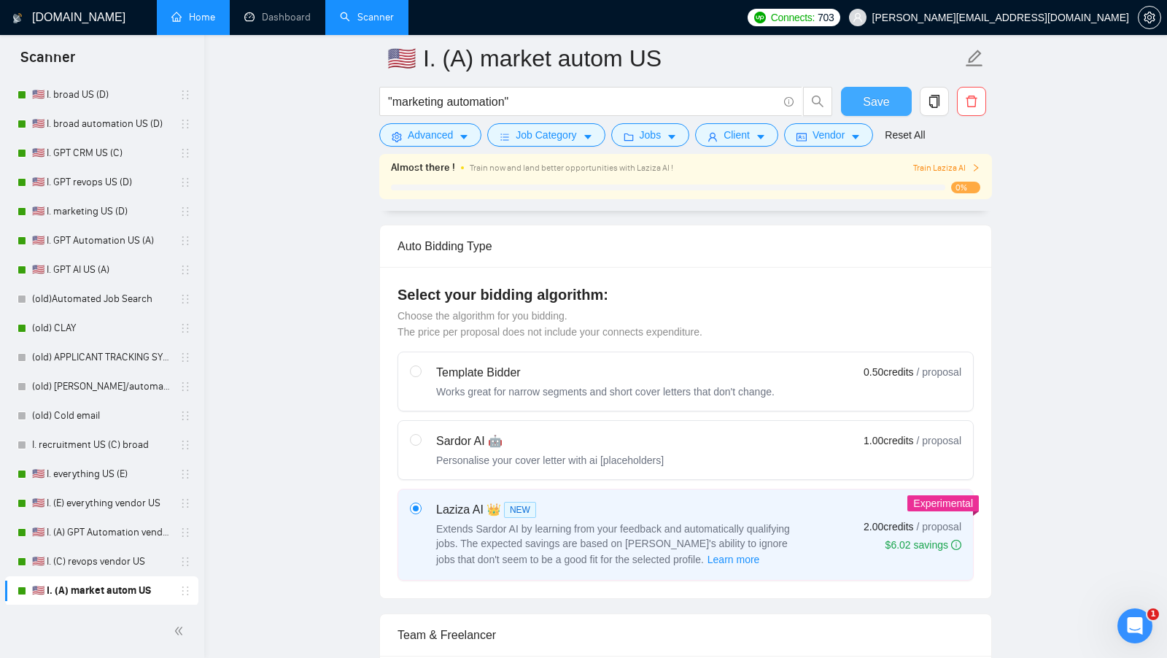
scroll to position [0, 0]
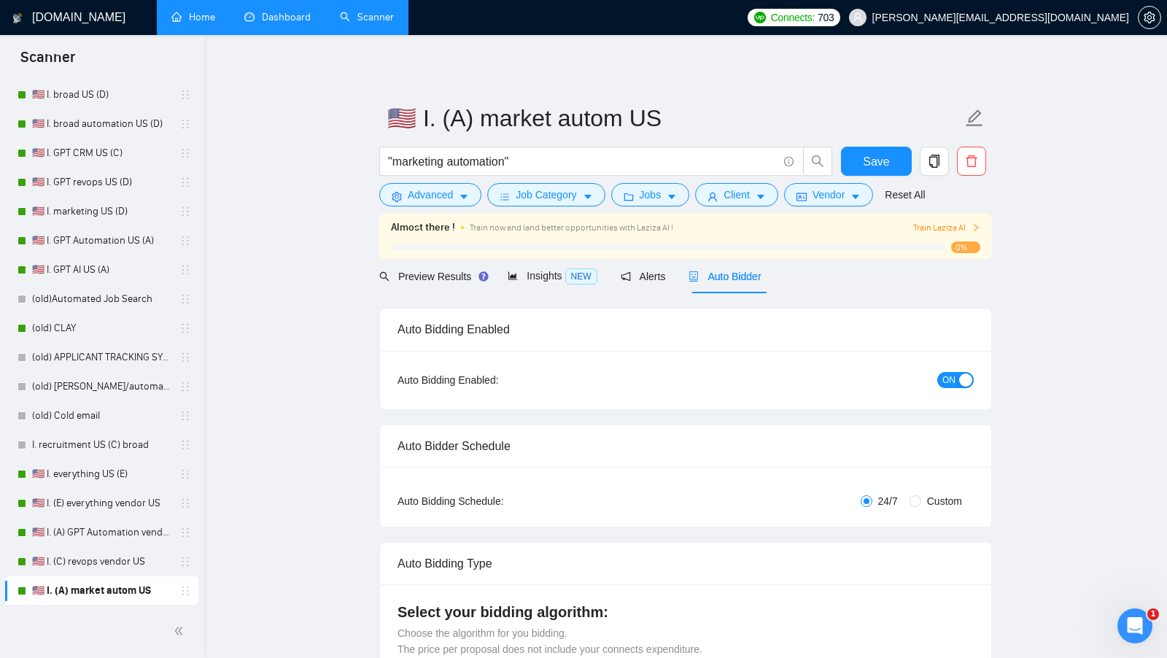
click at [271, 20] on link "Dashboard" at bounding box center [277, 17] width 66 height 12
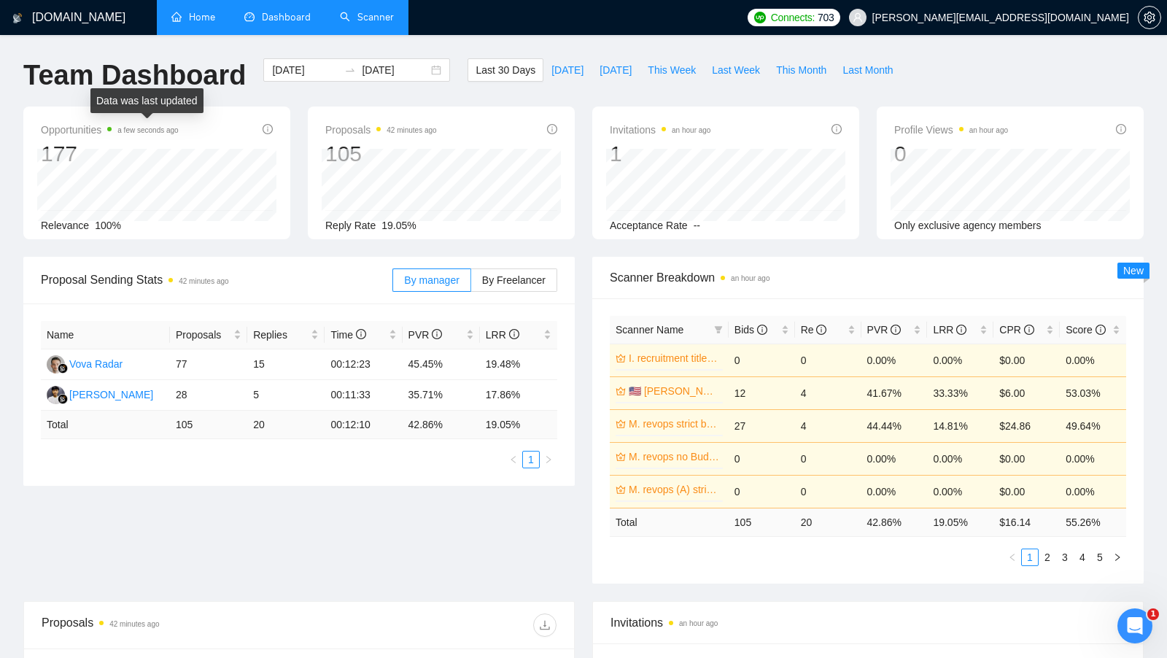
click at [169, 128] on time "a few seconds ago" at bounding box center [147, 130] width 61 height 8
